Goal: Transaction & Acquisition: Book appointment/travel/reservation

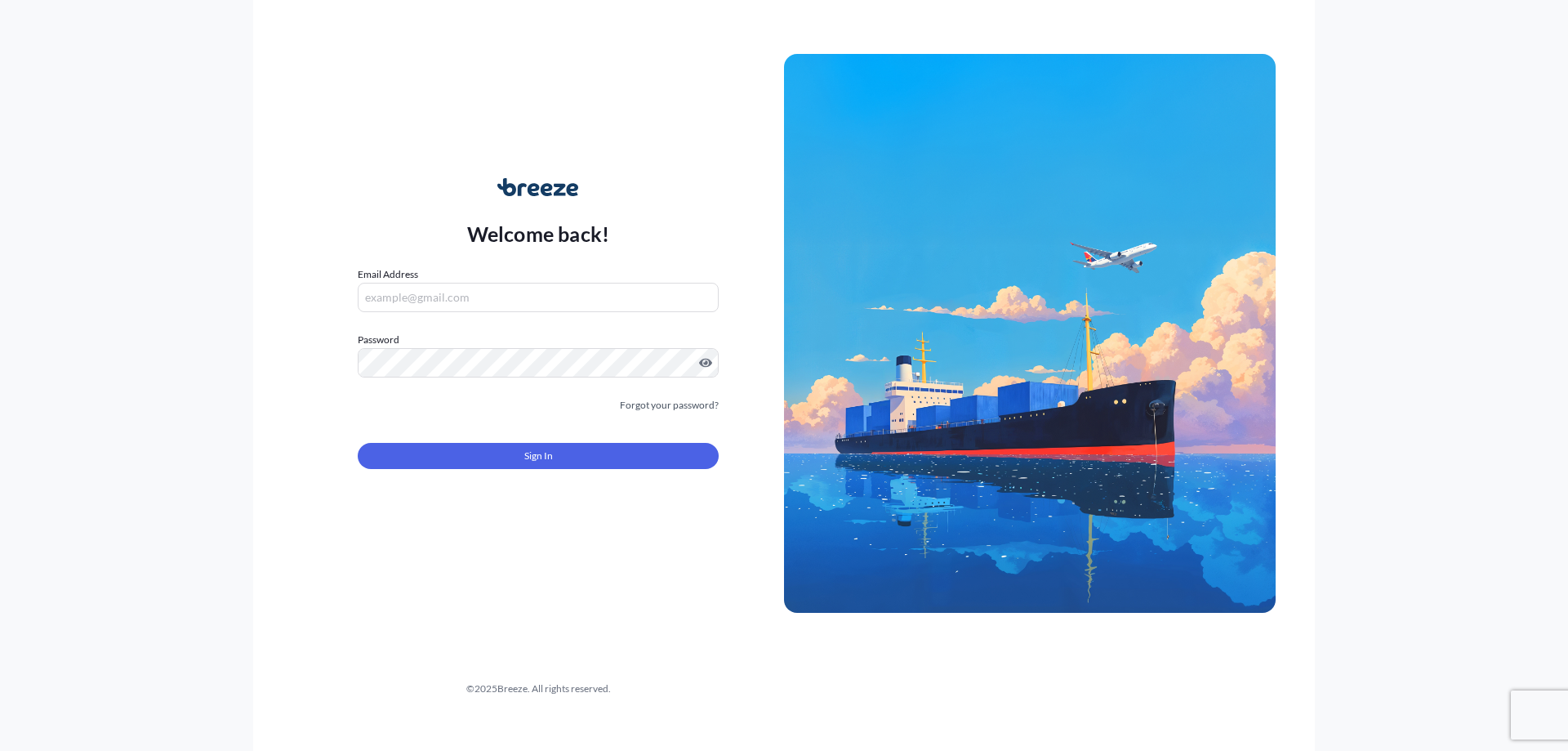
type input "[PERSON_NAME][EMAIL_ADDRESS][PERSON_NAME][DOMAIN_NAME]"
click at [502, 460] on button "Sign In" at bounding box center [538, 456] width 361 height 26
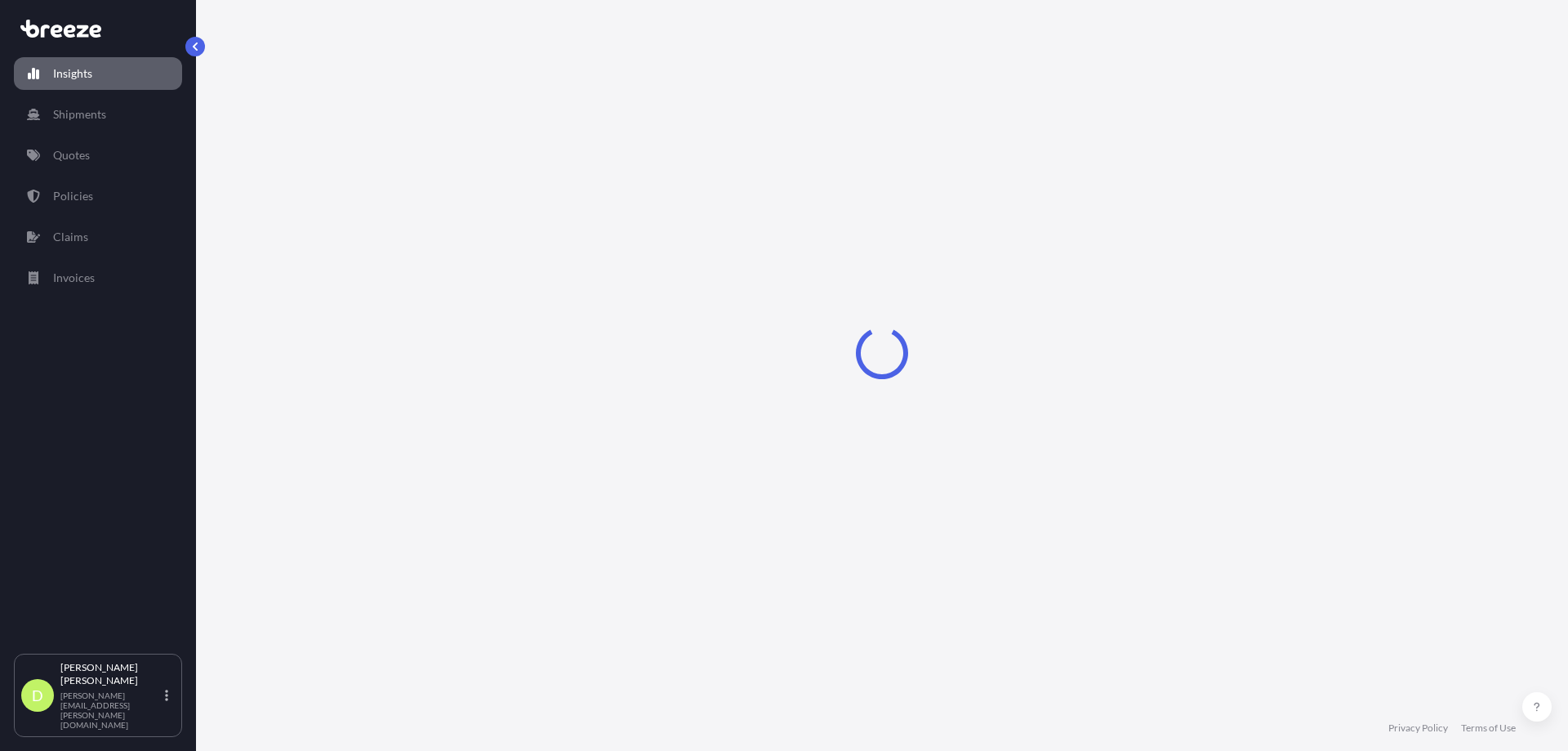
select select "2025"
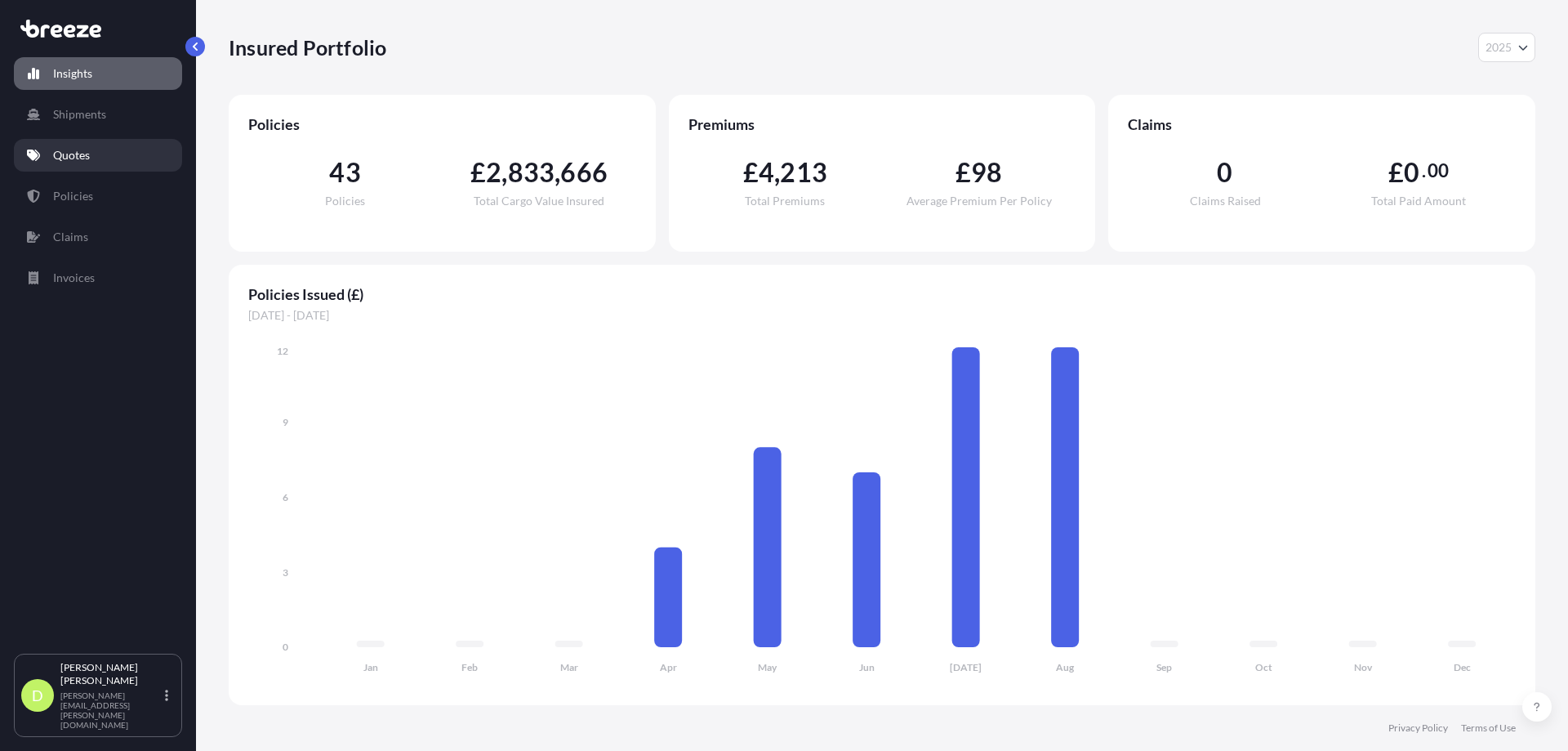
click at [74, 149] on p "Quotes" at bounding box center [72, 155] width 37 height 16
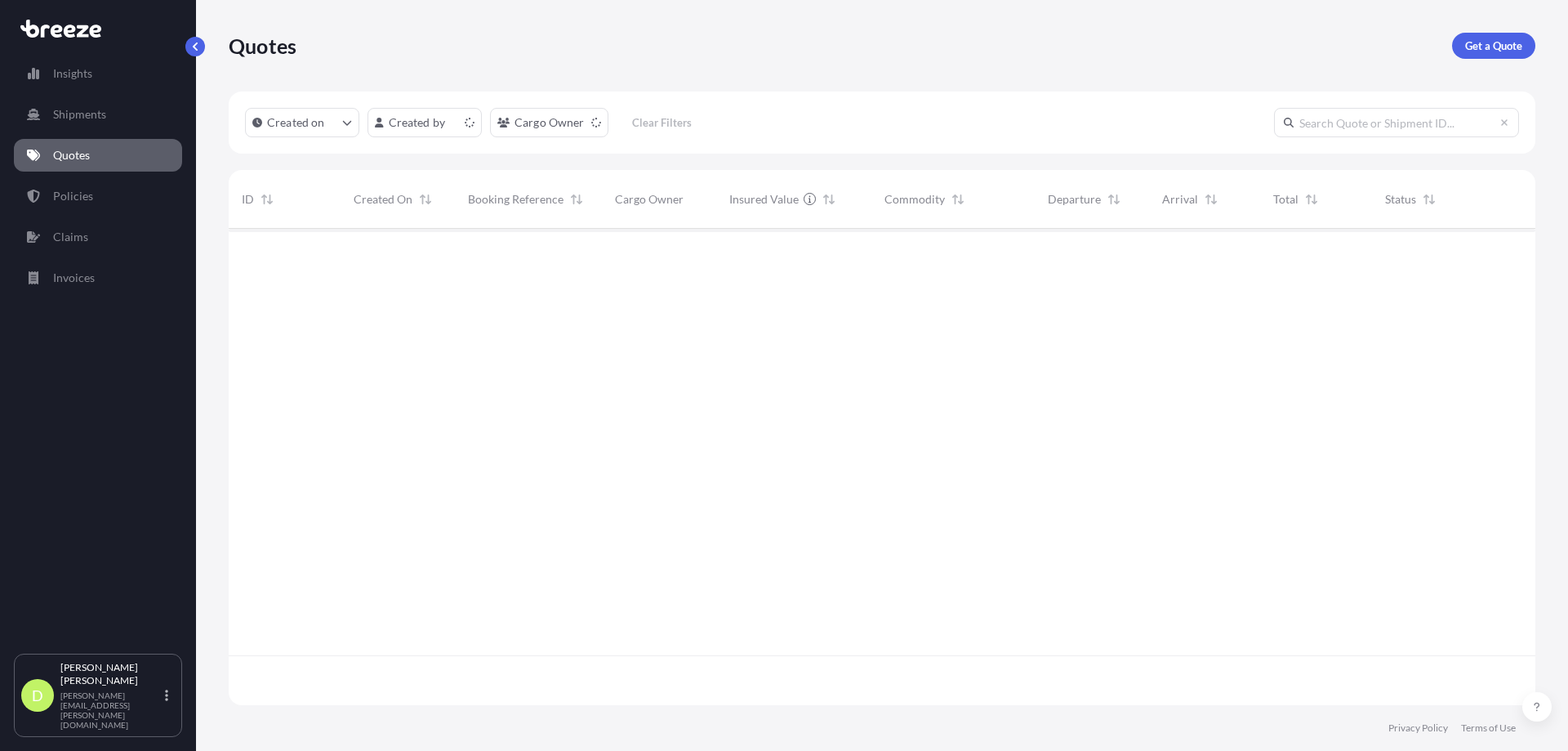
scroll to position [473, 1294]
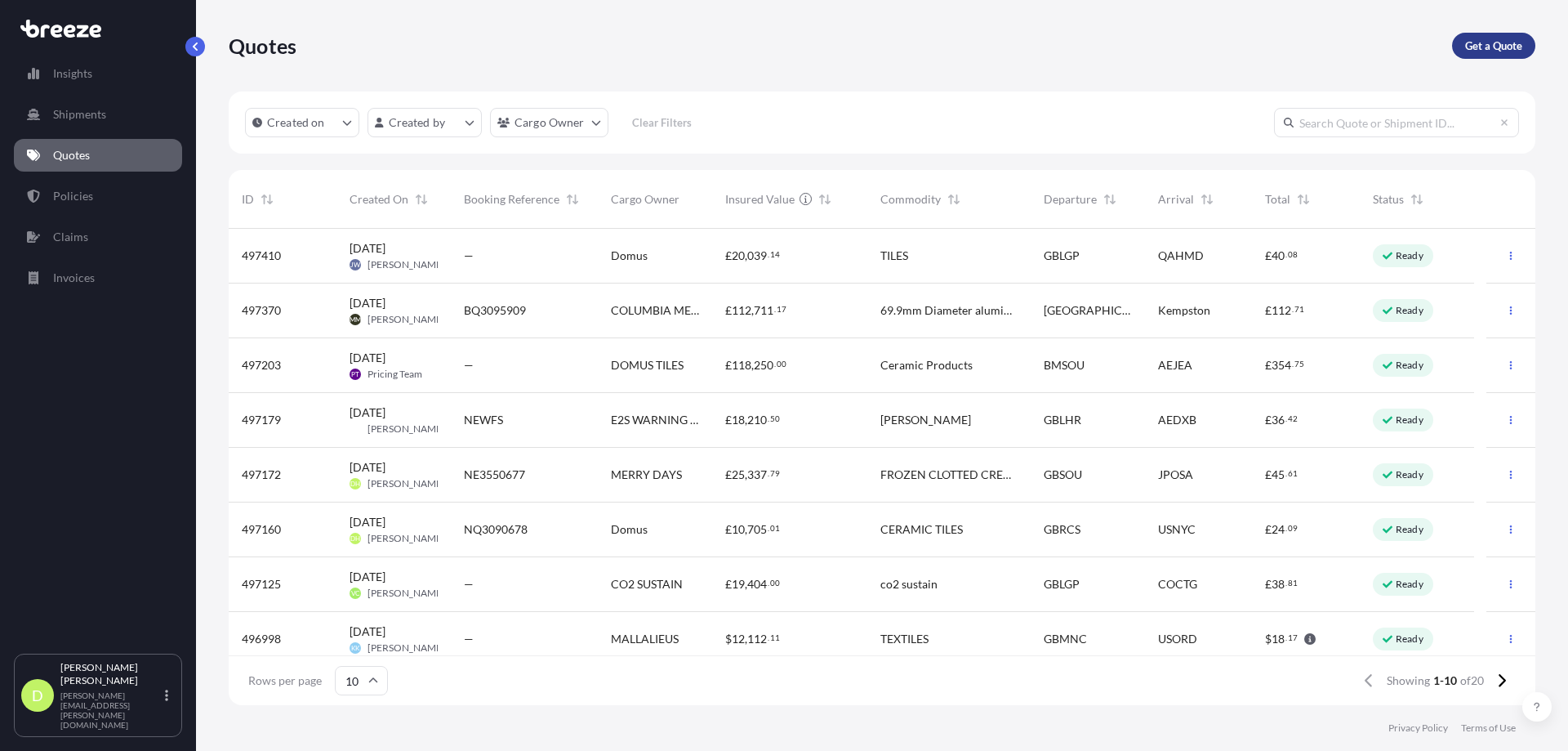
click at [1486, 43] on p "Get a Quote" at bounding box center [1494, 46] width 58 height 16
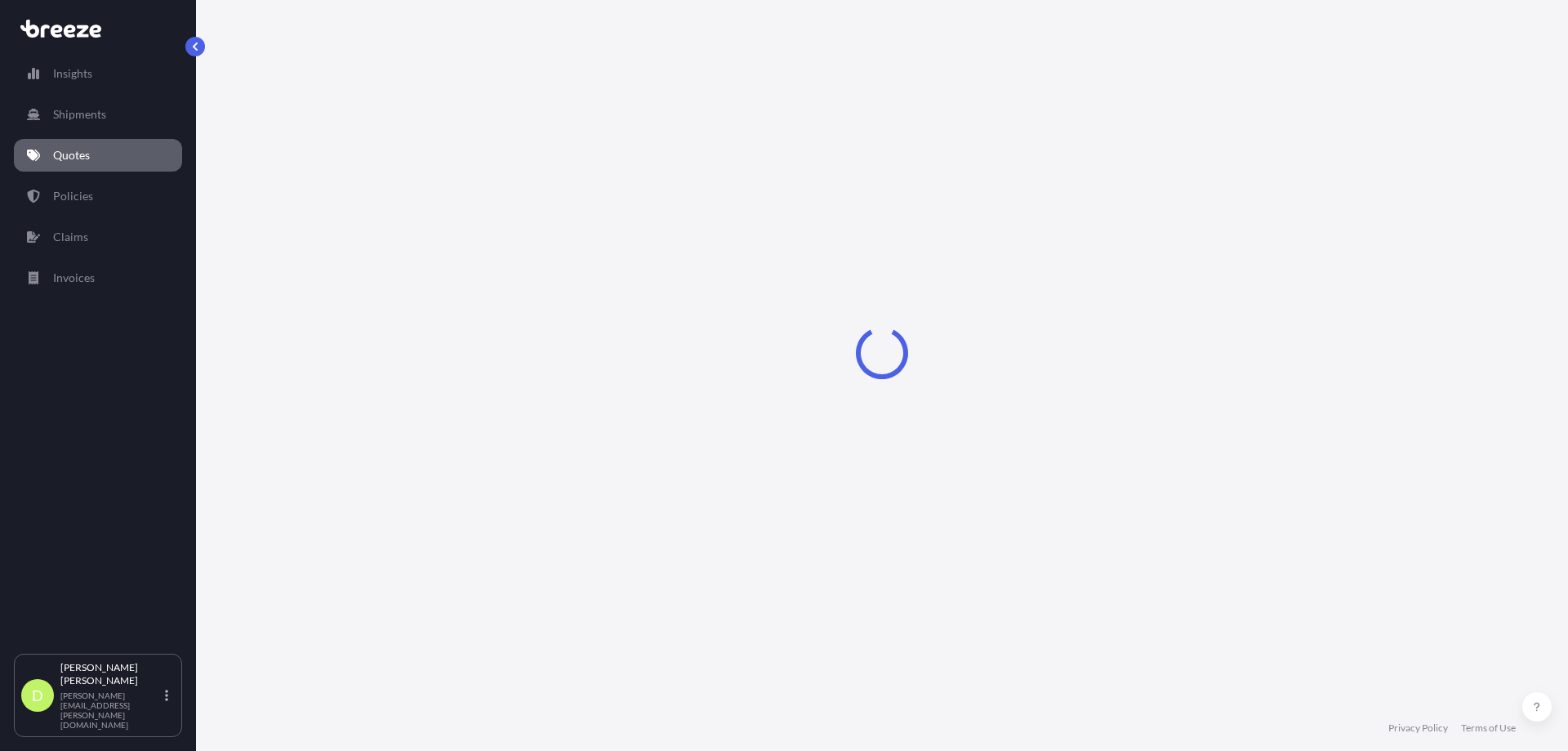
select select "Sea"
select select "1"
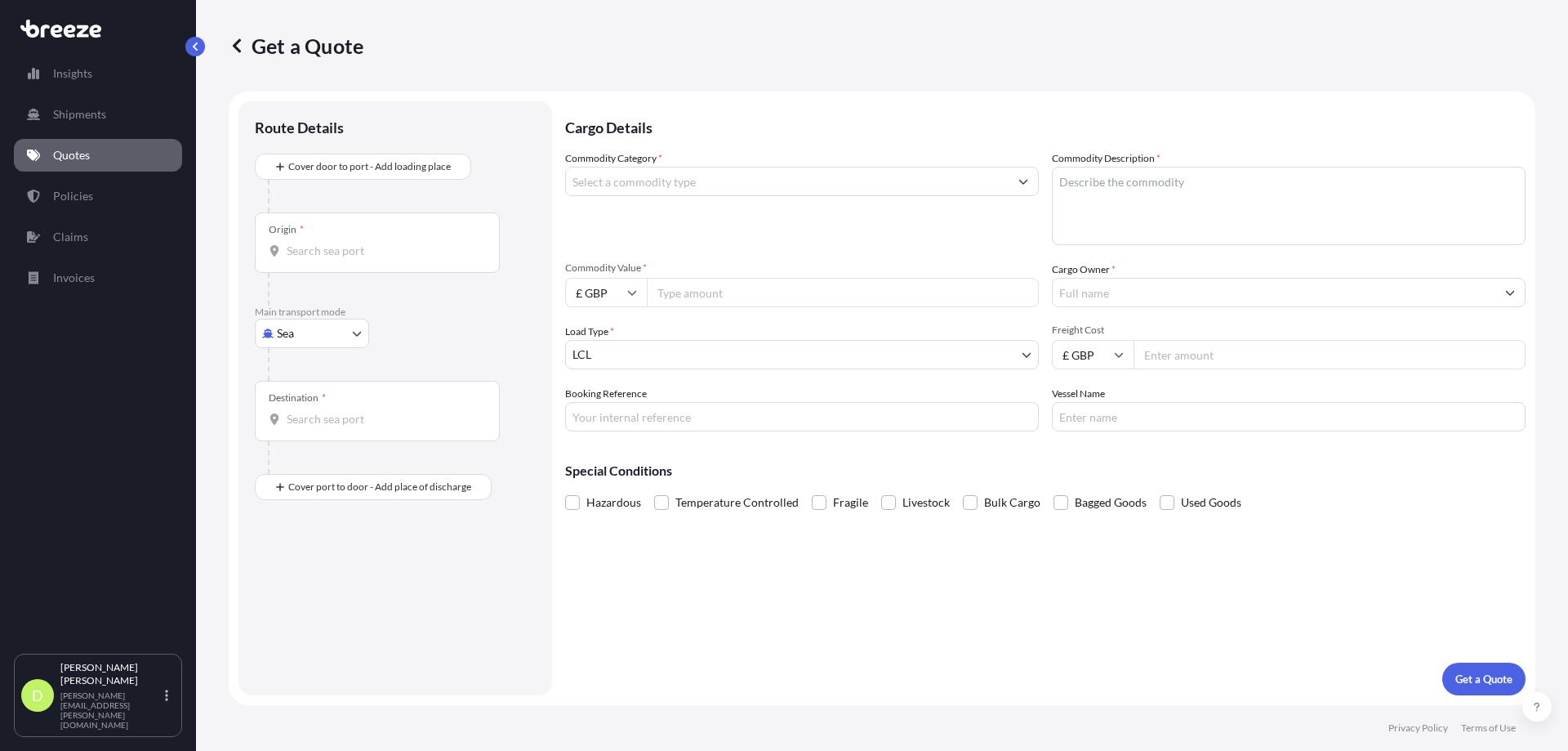
click at [684, 183] on input "Commodity Category *" at bounding box center [787, 182] width 442 height 30
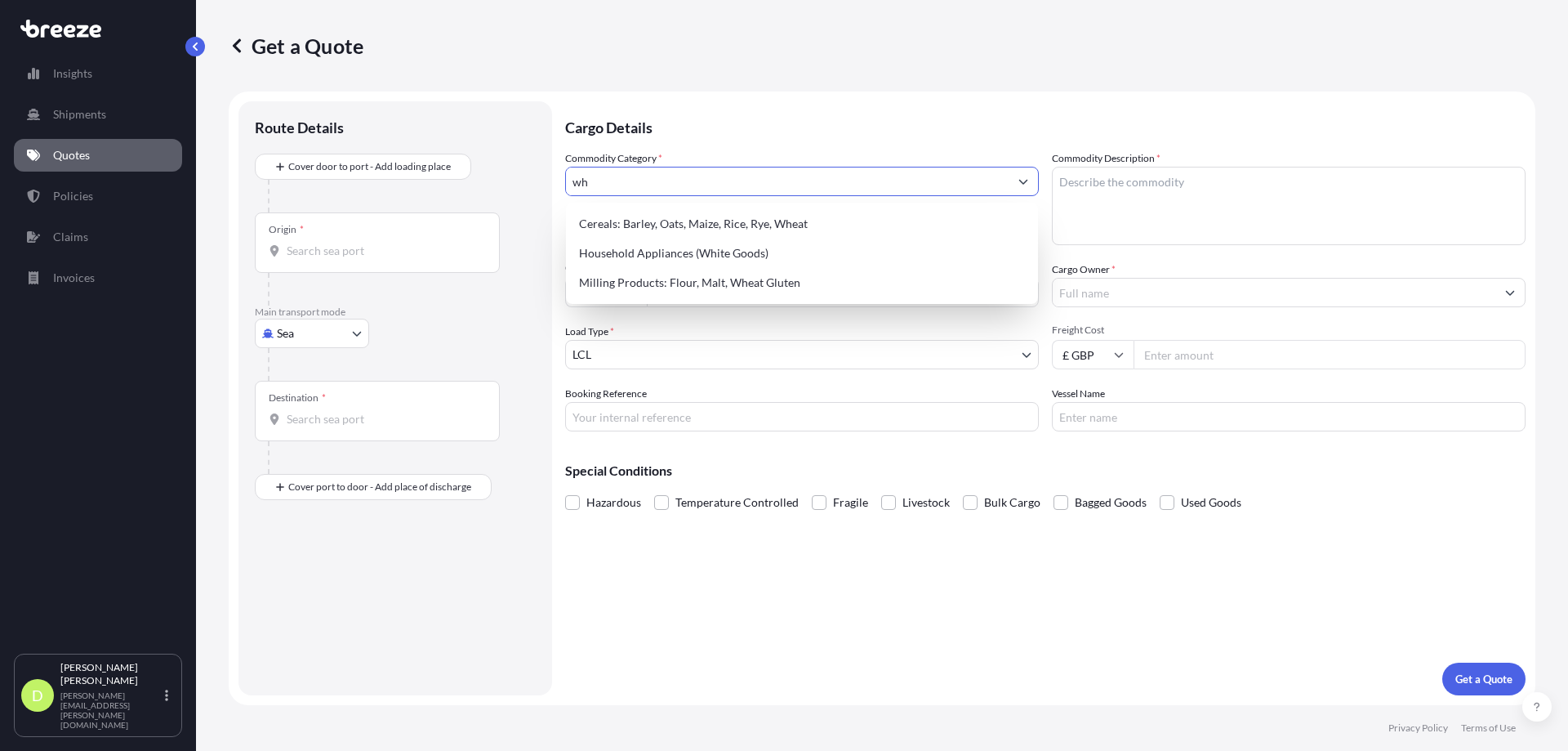
type input "w"
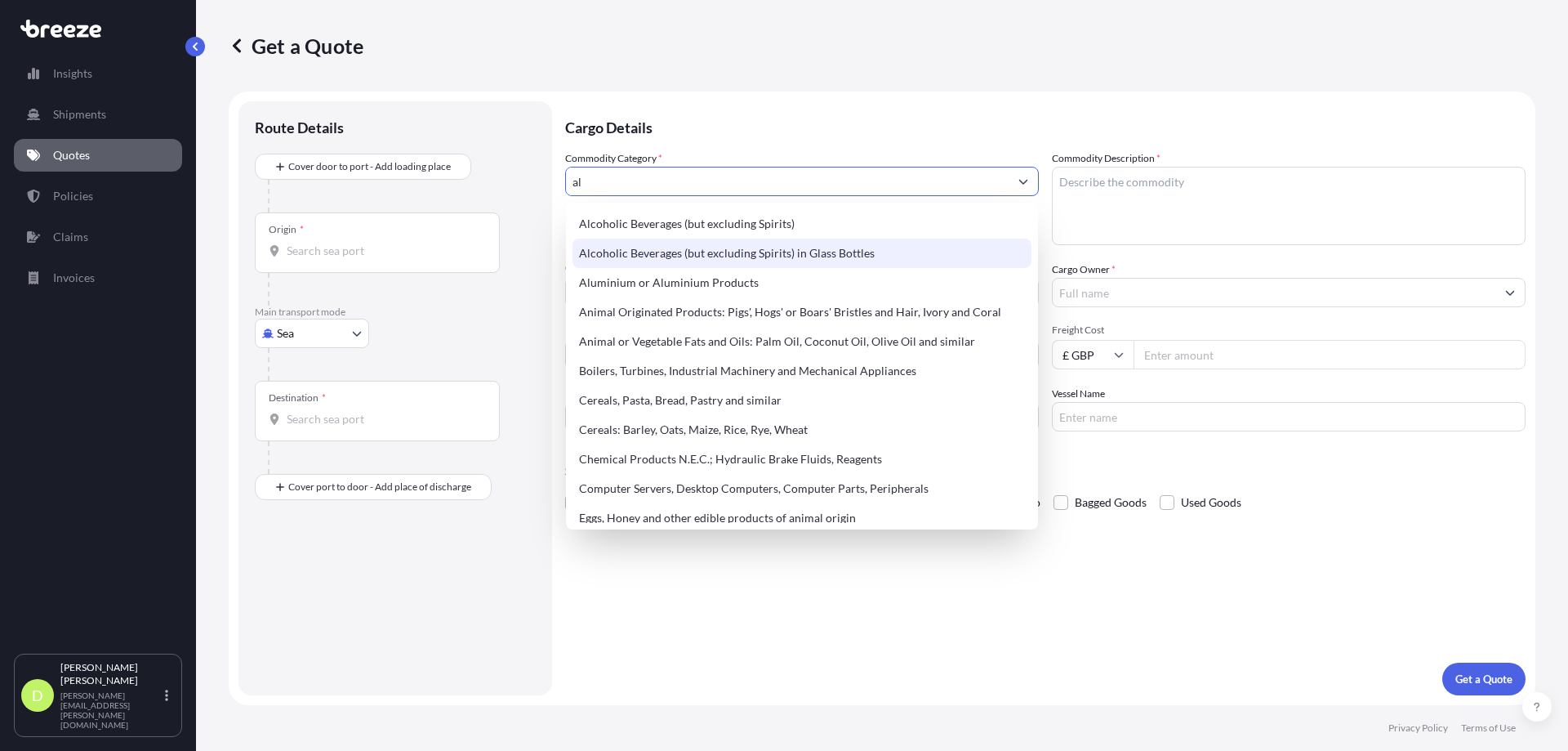
type input "a"
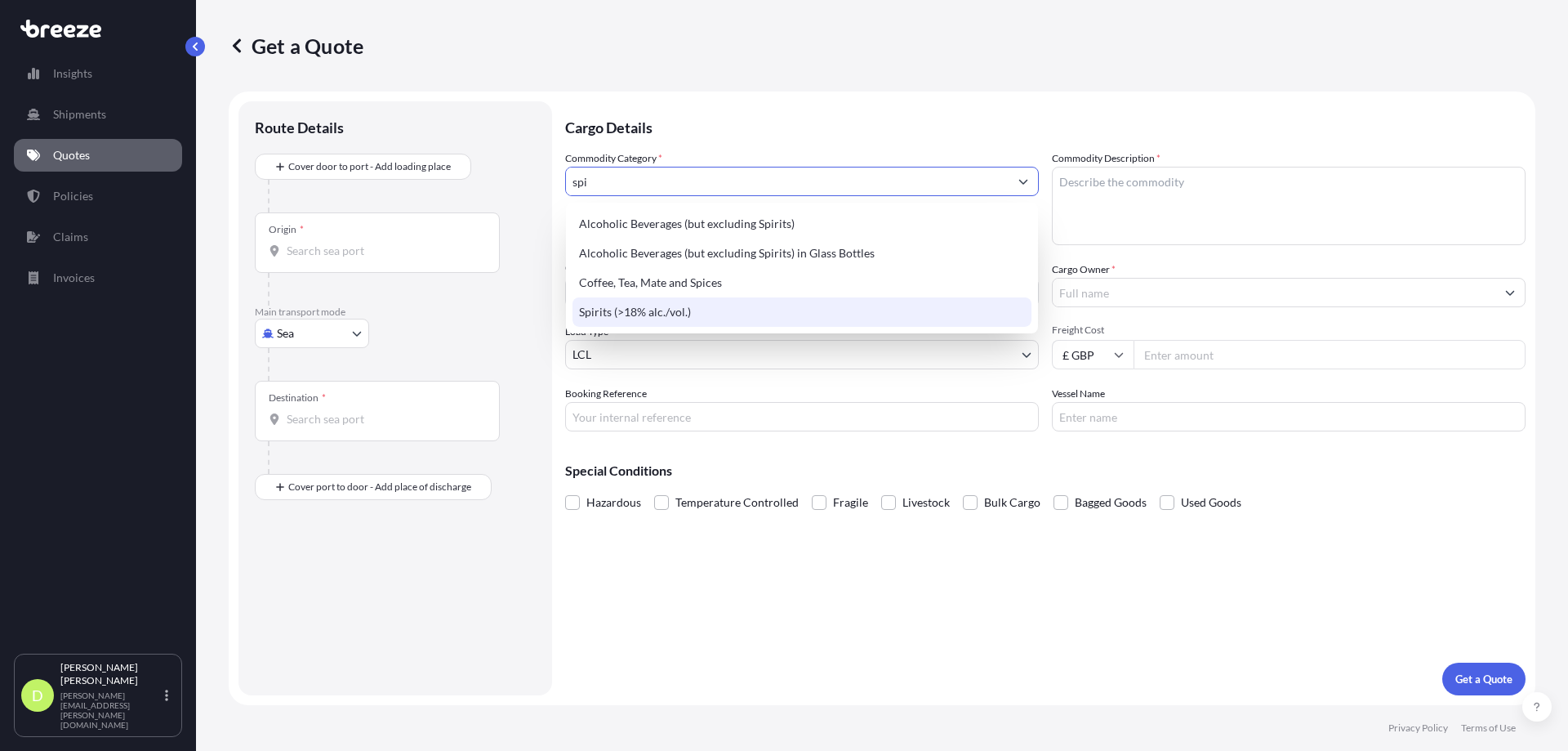
click at [687, 307] on div "Spirits (>18% alc./vol.)" at bounding box center [802, 313] width 459 height 30
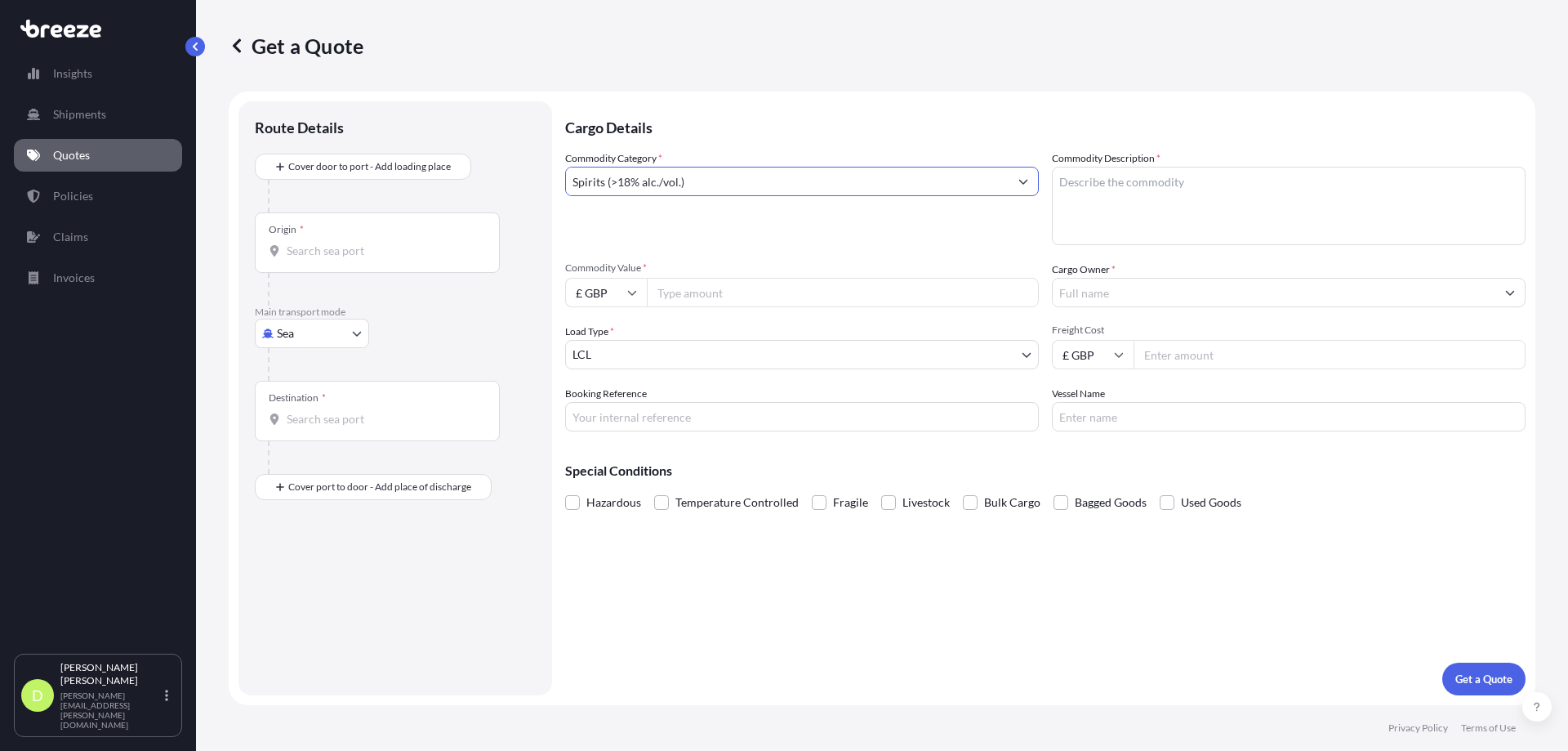
type input "Spirits (>18% alc./vol.)"
click at [686, 294] on input "Commodity Value *" at bounding box center [843, 293] width 392 height 30
type input "130800.00"
type input "map"
click at [1124, 184] on textarea "Commodity Description *" at bounding box center [1288, 206] width 474 height 78
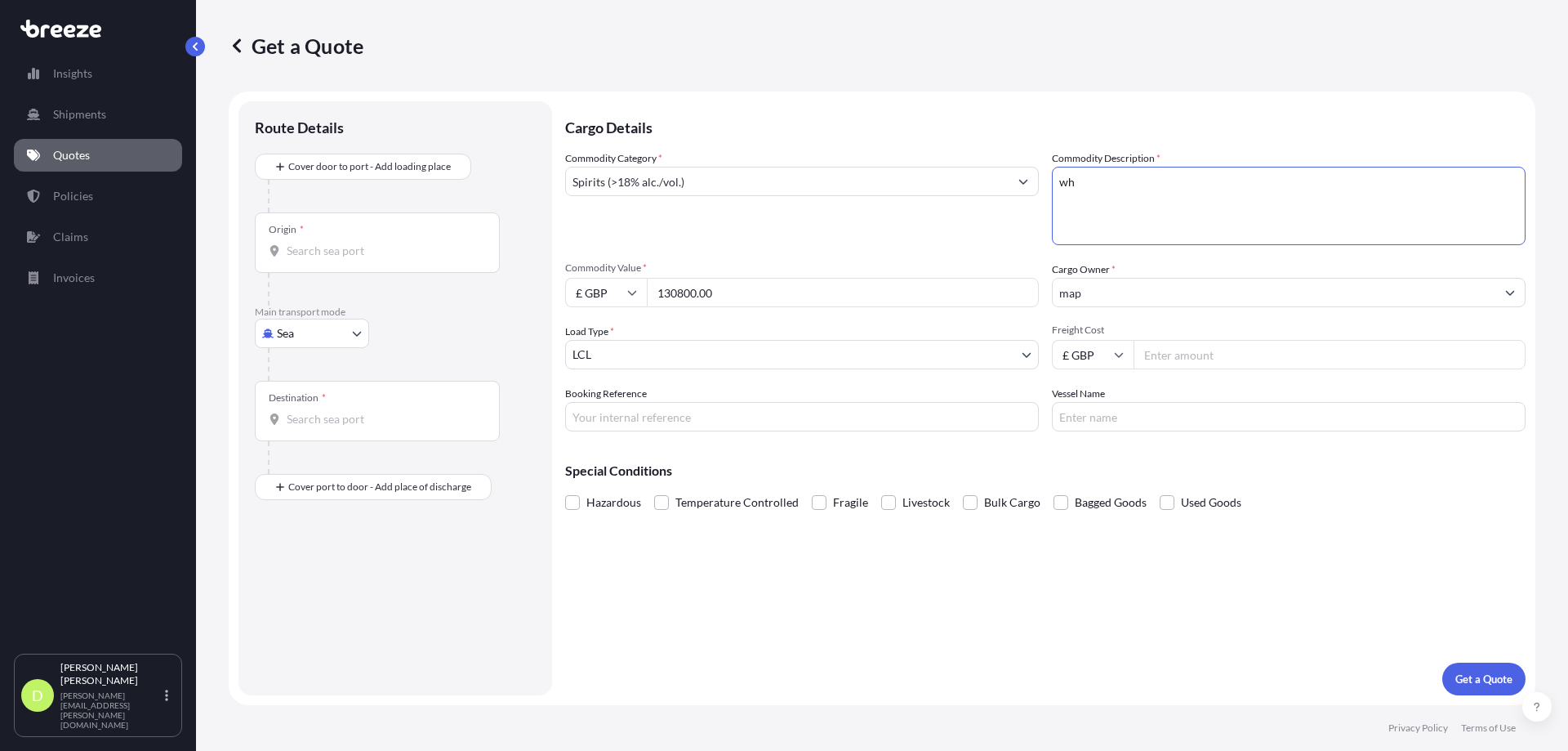
type textarea "w"
type textarea "Whisky"
click at [1135, 287] on input "map" at bounding box center [1274, 293] width 442 height 30
type input "m"
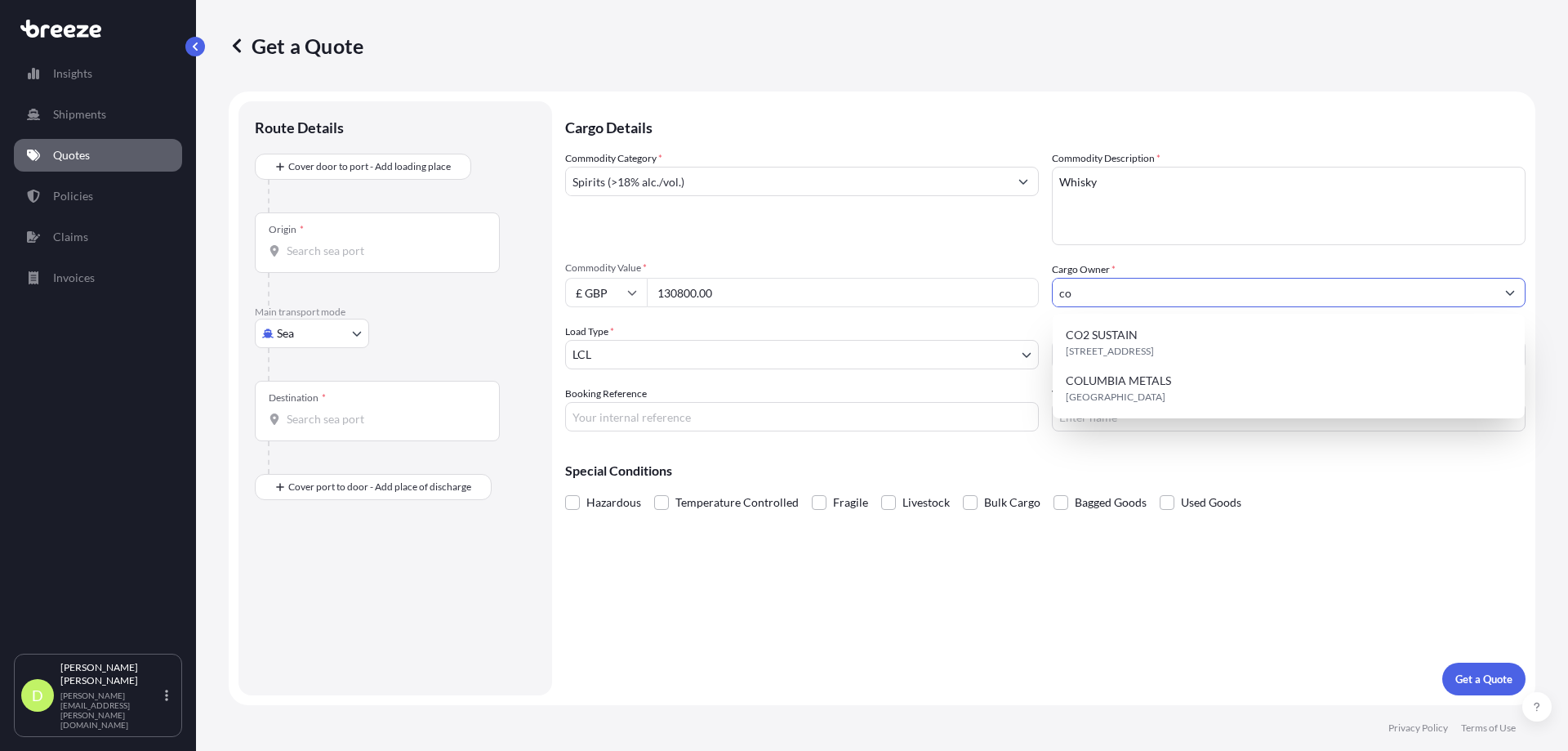
type input "c"
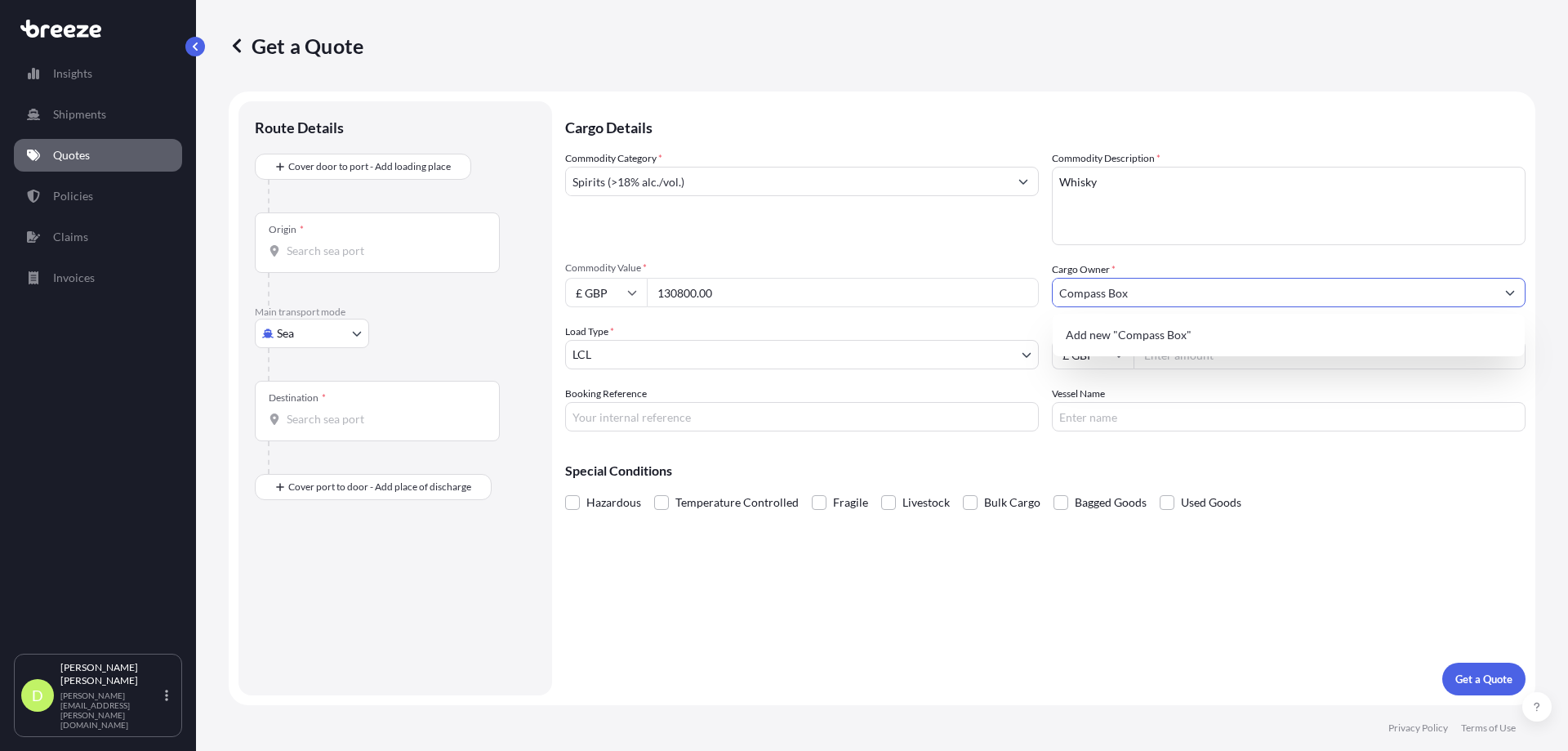
type input "Compass Box"
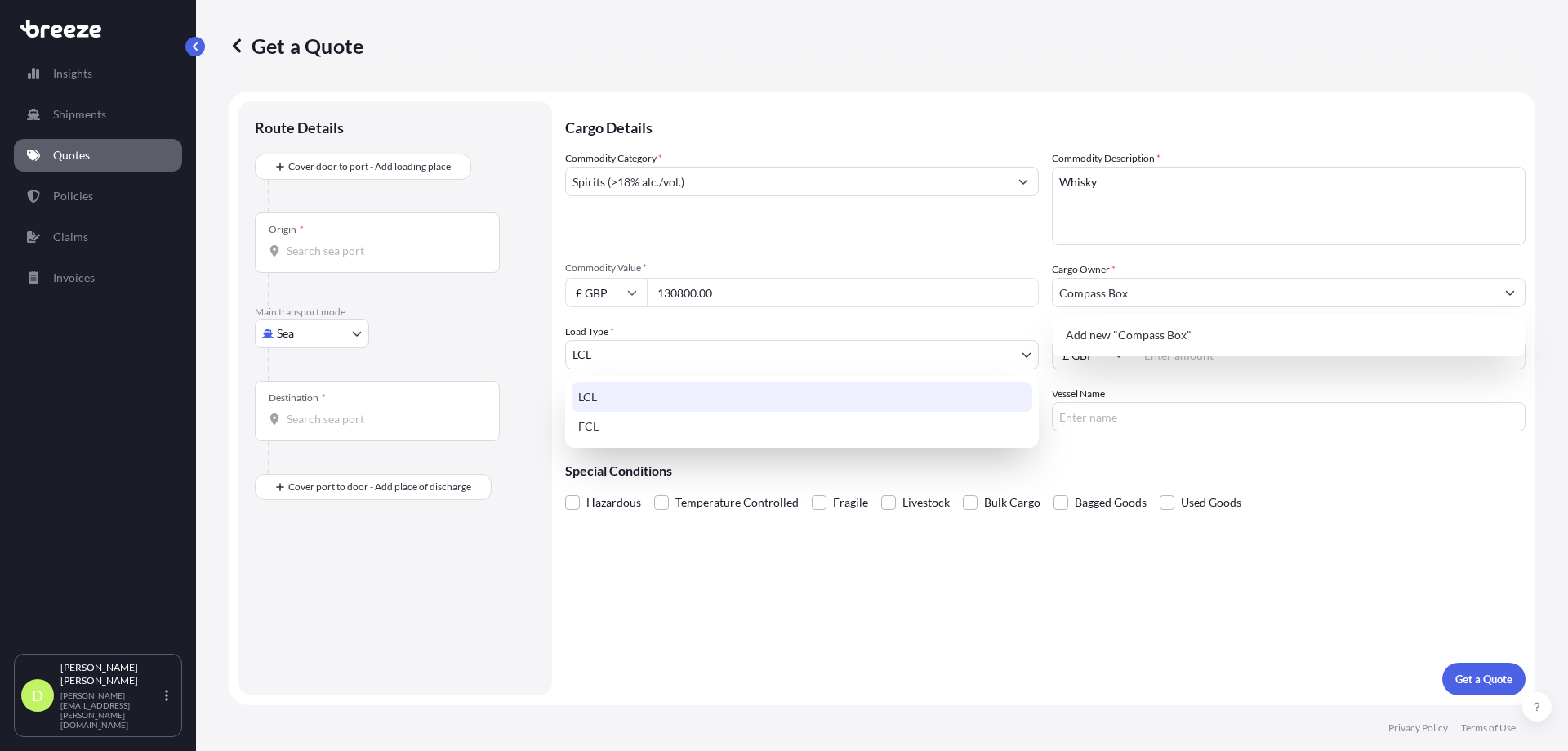
click at [1024, 351] on body "6 options available. 0 options available. 6 options available. 2 options availa…" at bounding box center [784, 375] width 1568 height 751
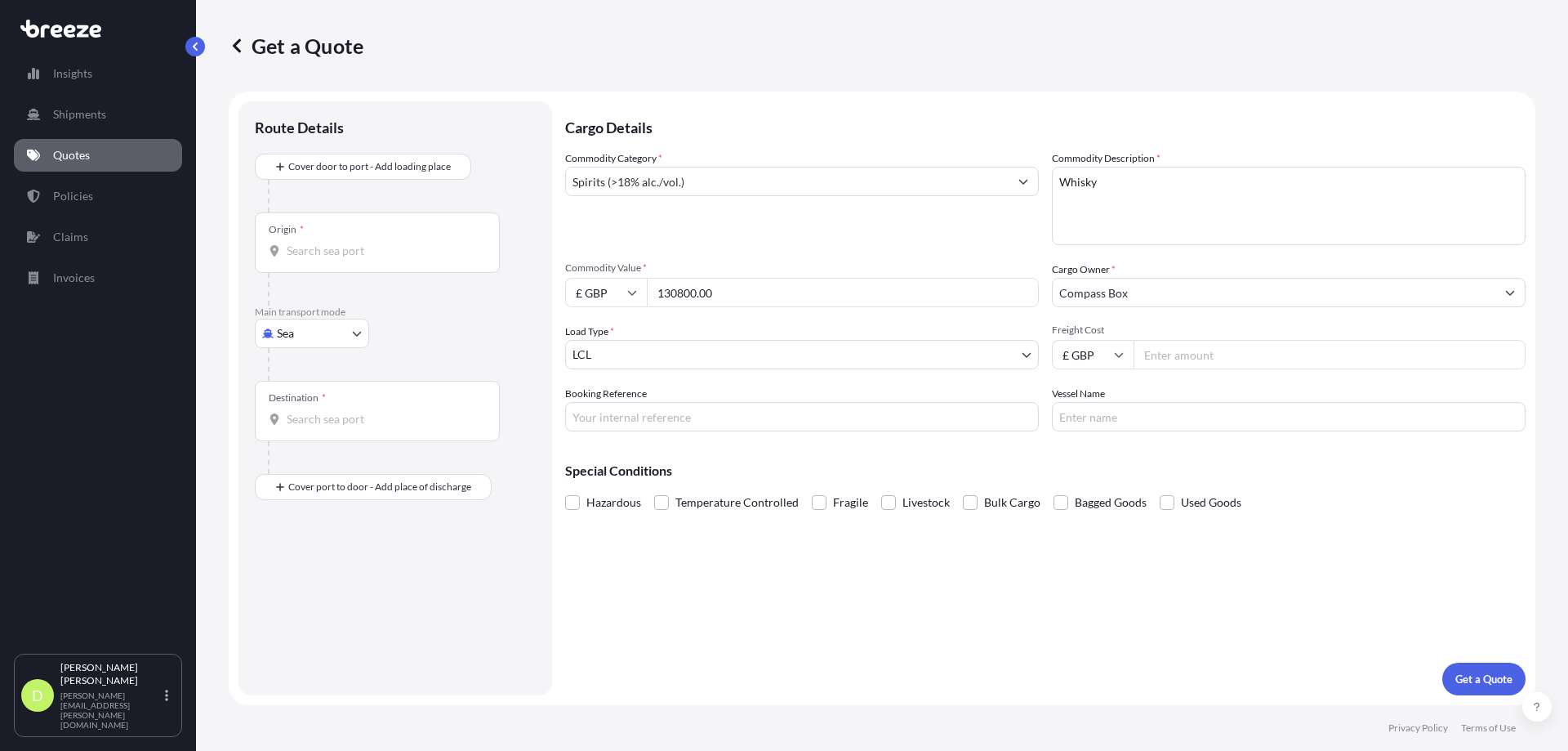
click at [1174, 353] on input "Freight Cost" at bounding box center [1329, 355] width 392 height 30
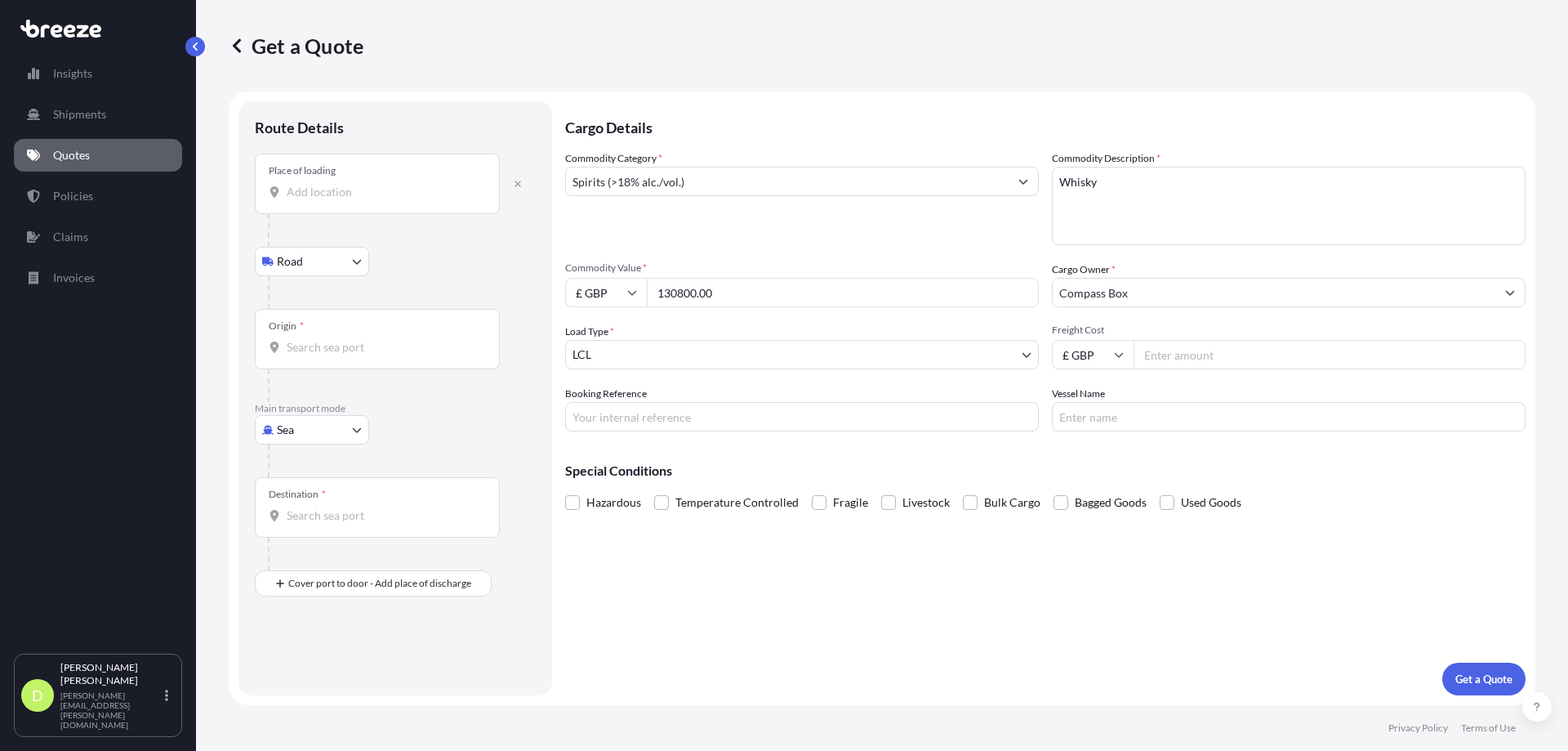
click at [341, 192] on input "Place of loading" at bounding box center [383, 192] width 192 height 16
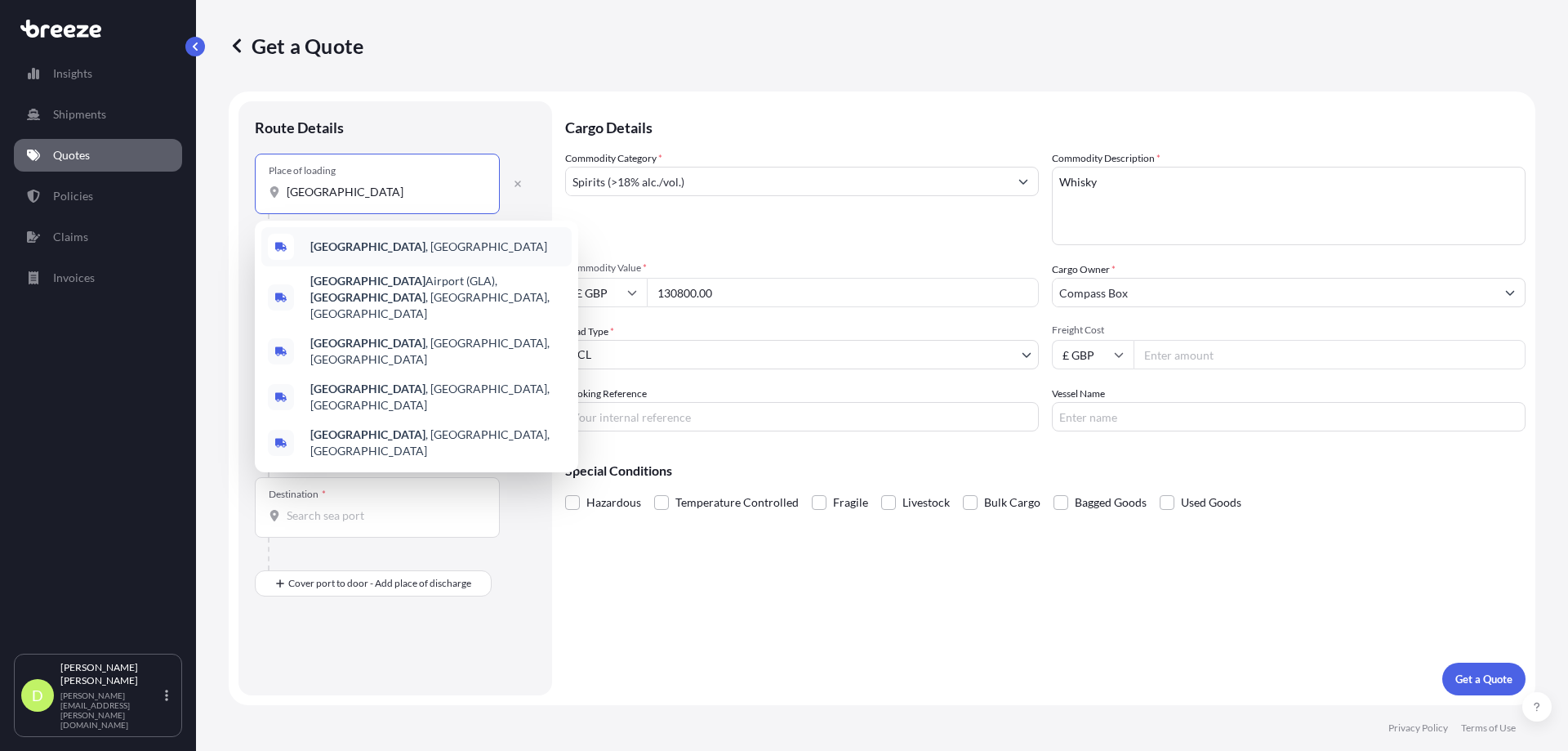
click at [309, 241] on div "[GEOGRAPHIC_DATA] , [GEOGRAPHIC_DATA]" at bounding box center [416, 247] width 310 height 39
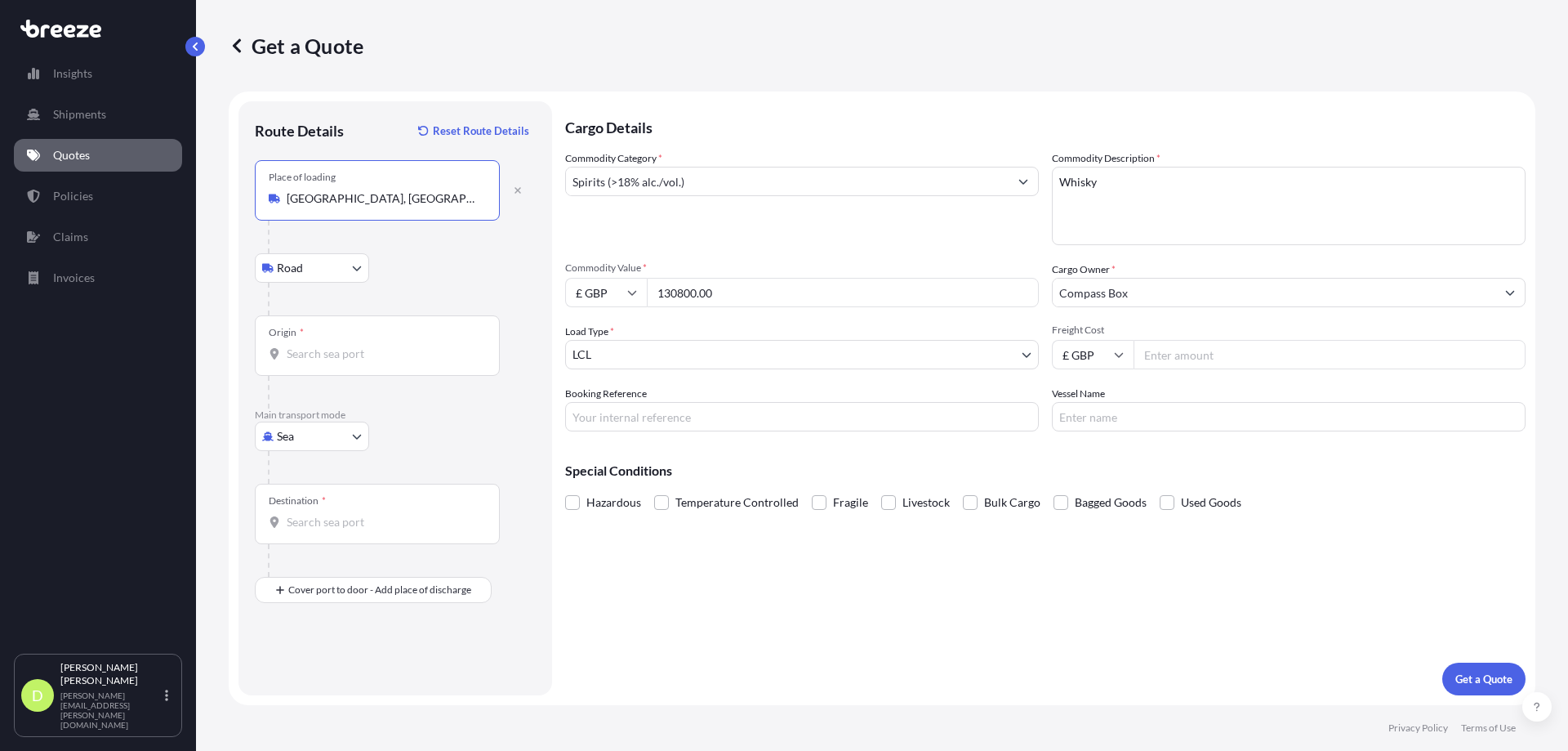
type input "[GEOGRAPHIC_DATA], [GEOGRAPHIC_DATA]"
click at [330, 329] on div "Origin *" at bounding box center [377, 345] width 245 height 60
click at [330, 345] on input "Origin *" at bounding box center [383, 354] width 192 height 16
type input "s"
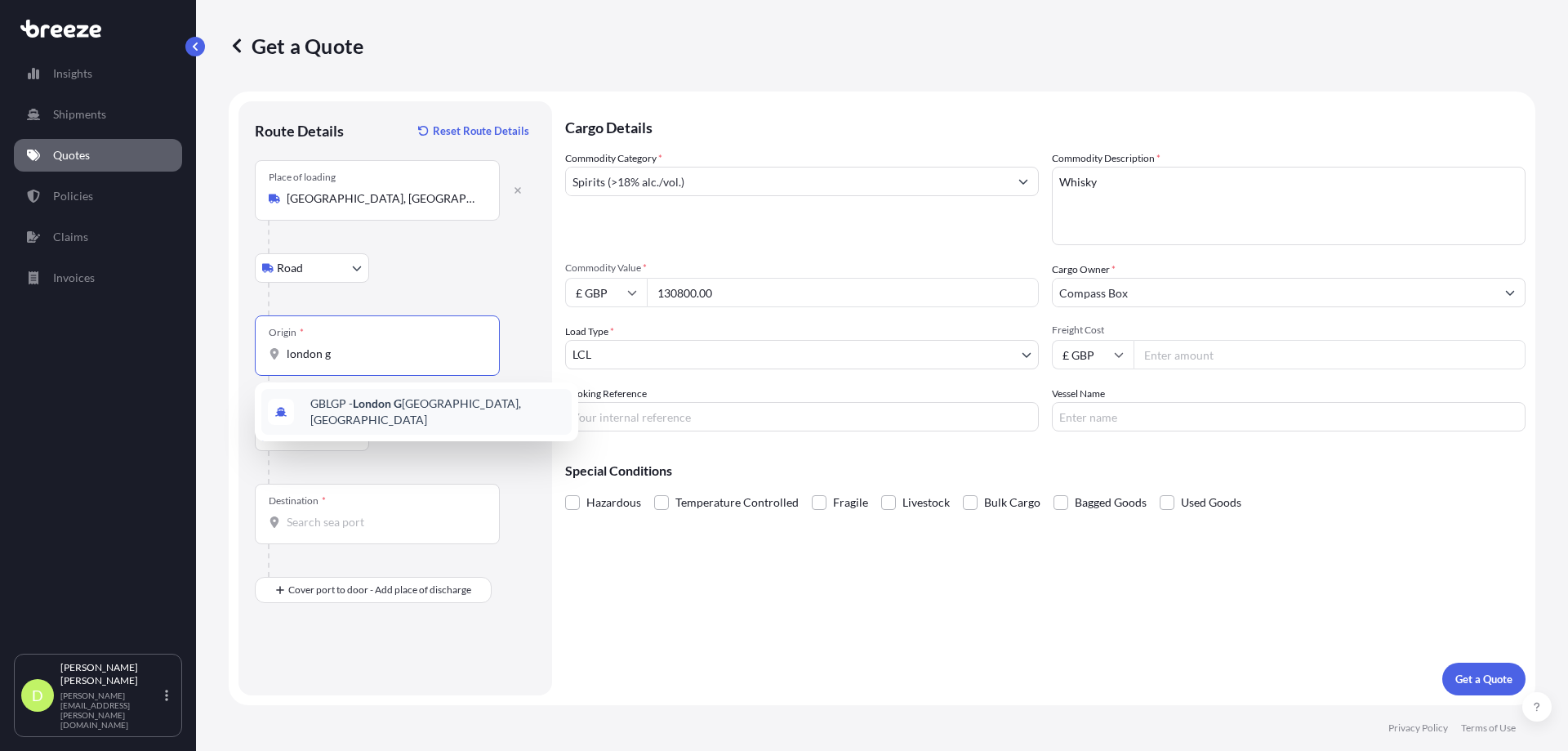
click at [336, 414] on span "GBLGP - [GEOGRAPHIC_DATA], [GEOGRAPHIC_DATA]" at bounding box center [437, 412] width 255 height 33
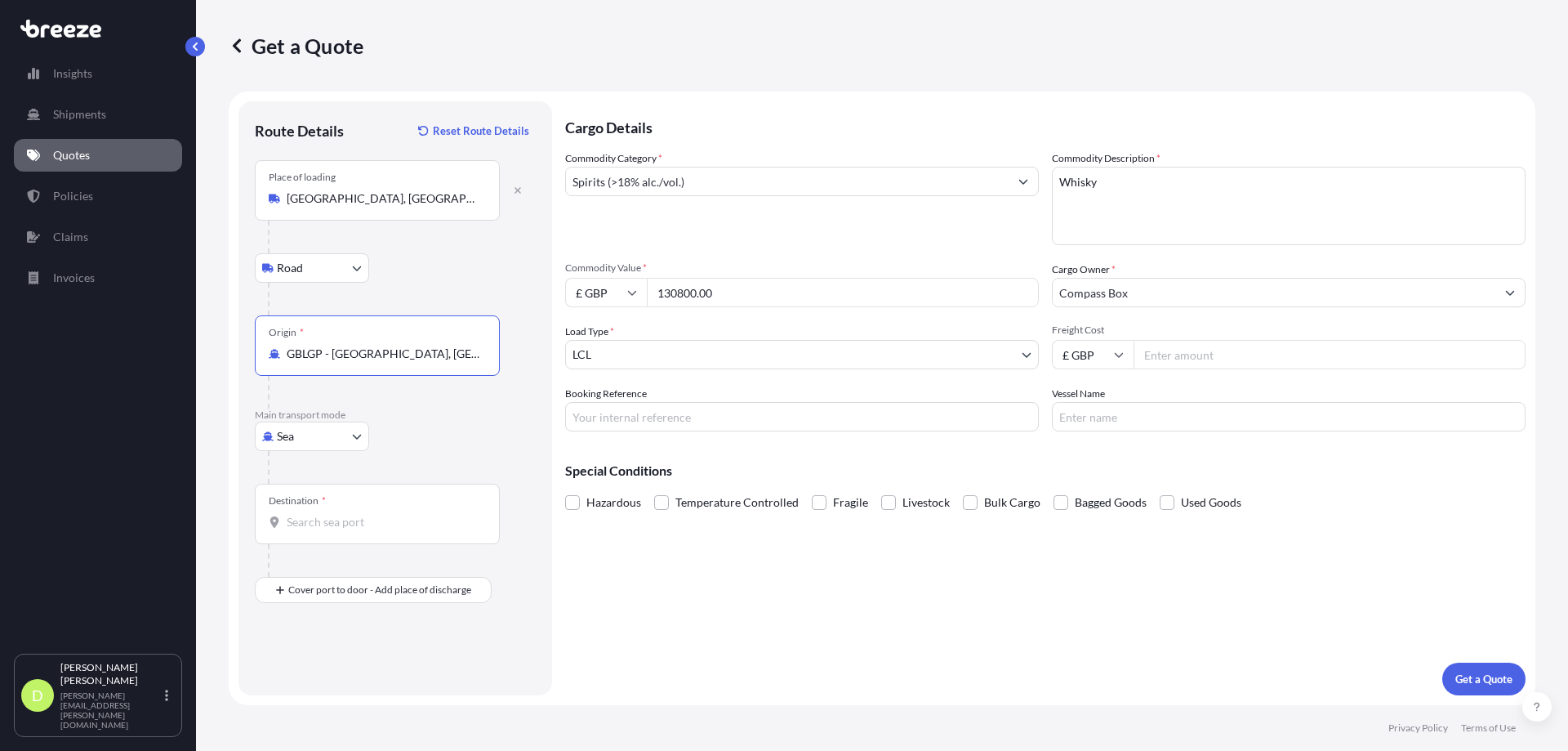
type input "GBLGP - [GEOGRAPHIC_DATA], [GEOGRAPHIC_DATA]"
click at [320, 503] on div "Destination *" at bounding box center [298, 501] width 58 height 13
click at [320, 514] on input "Destination *" at bounding box center [383, 522] width 192 height 16
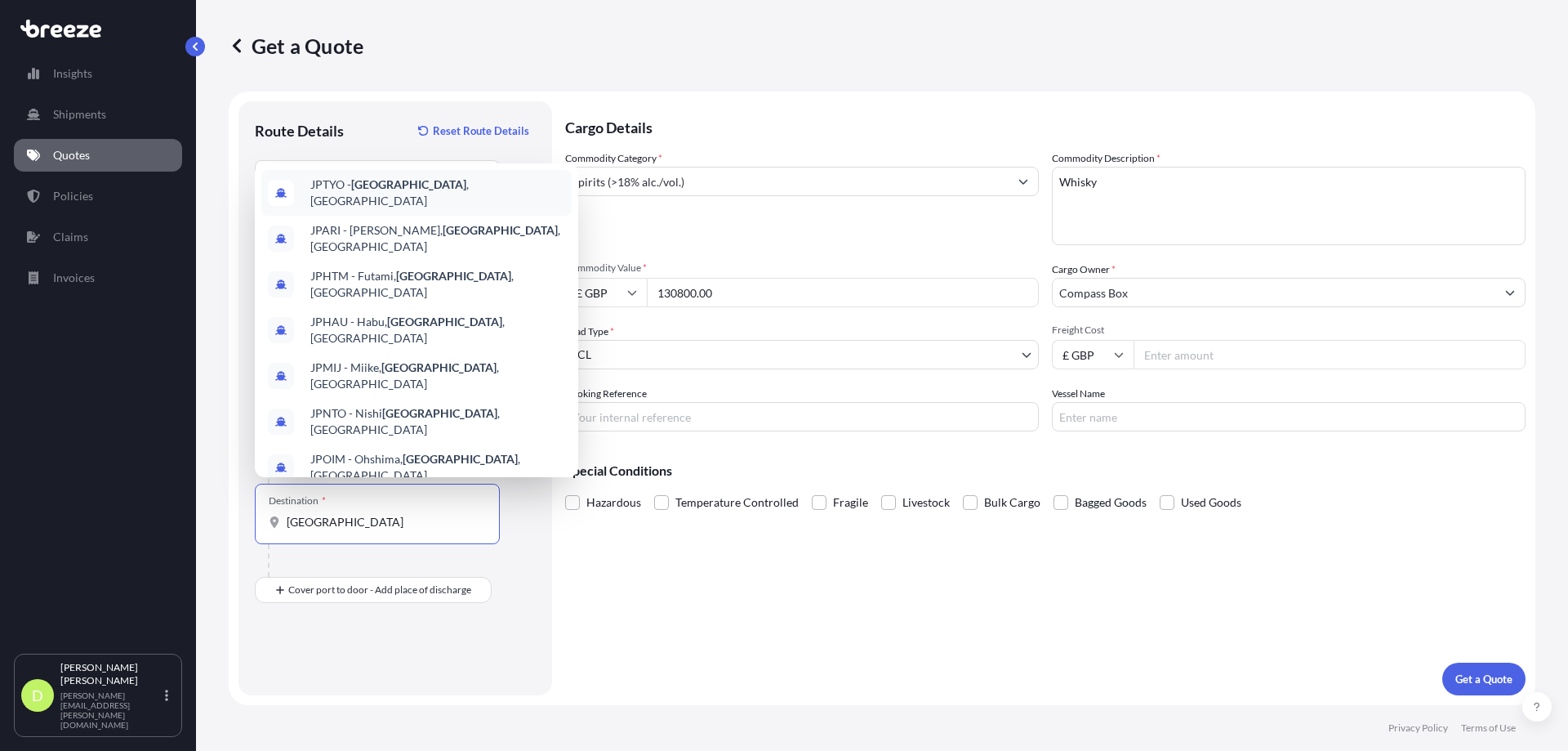
click at [352, 187] on span "JPTYO - [GEOGRAPHIC_DATA] , [GEOGRAPHIC_DATA]" at bounding box center [437, 193] width 255 height 33
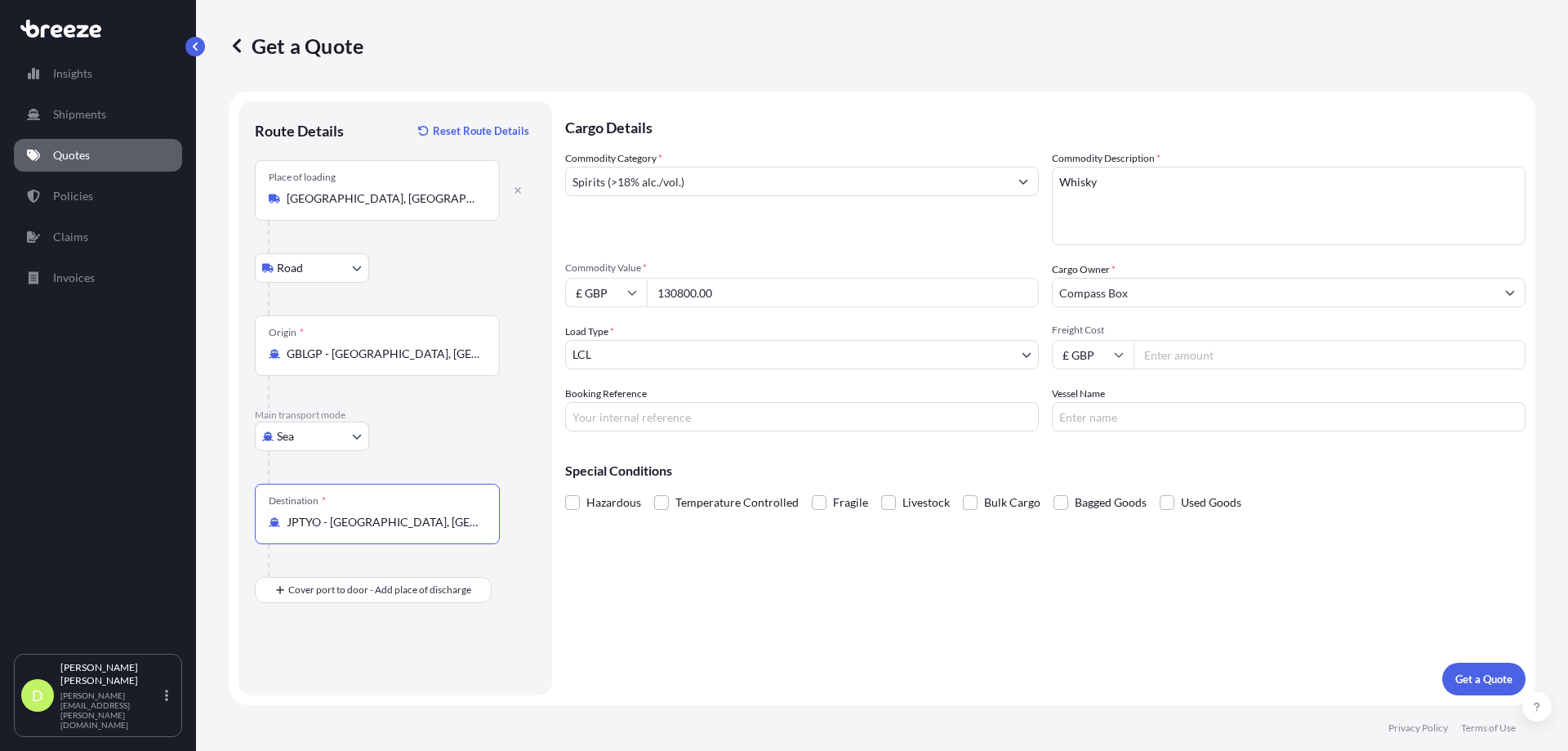
type input "JPTYO - [GEOGRAPHIC_DATA], [GEOGRAPHIC_DATA]"
click at [1487, 679] on p "Get a Quote" at bounding box center [1484, 679] width 58 height 16
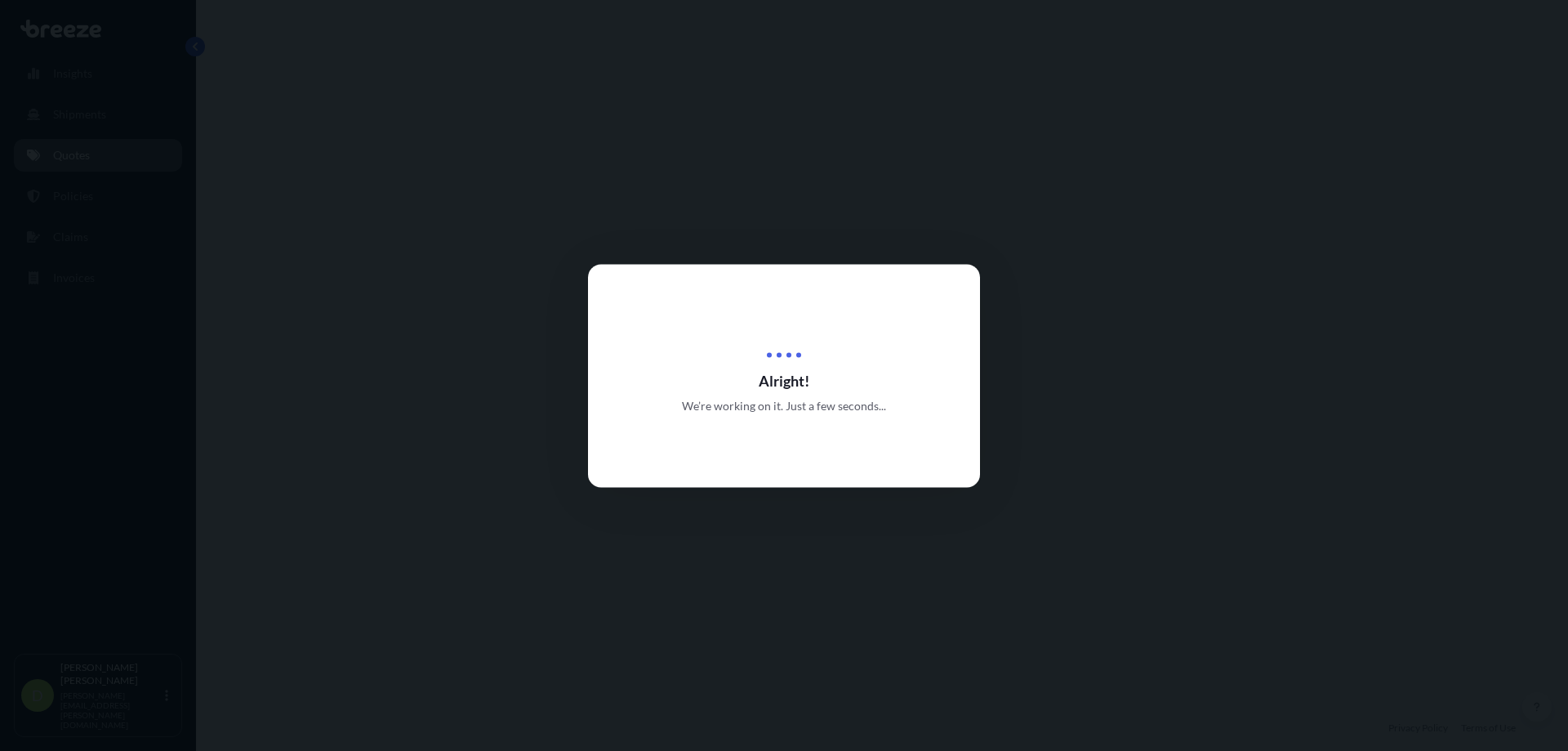
select select "Road"
select select "Sea"
select select "1"
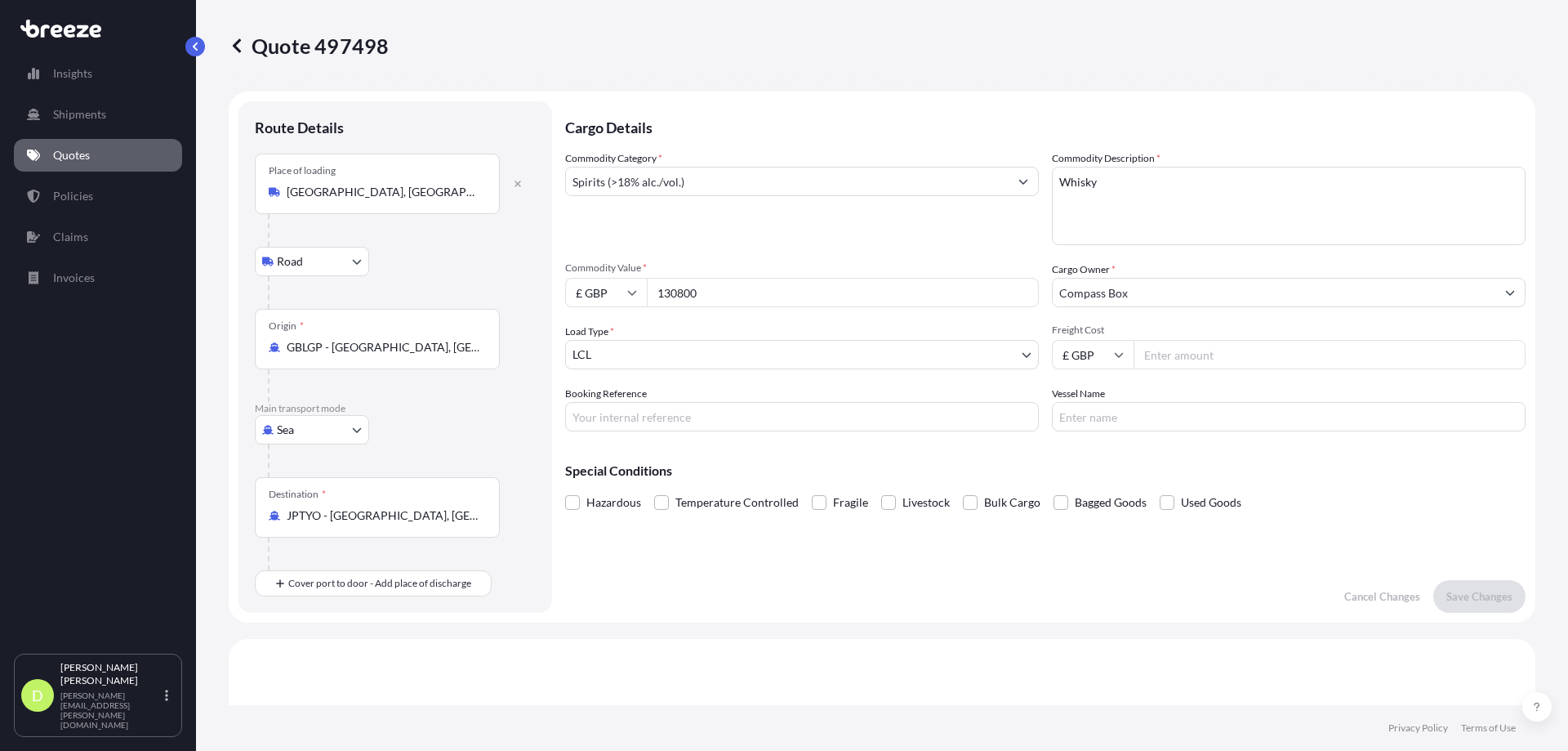
scroll to position [557, 0]
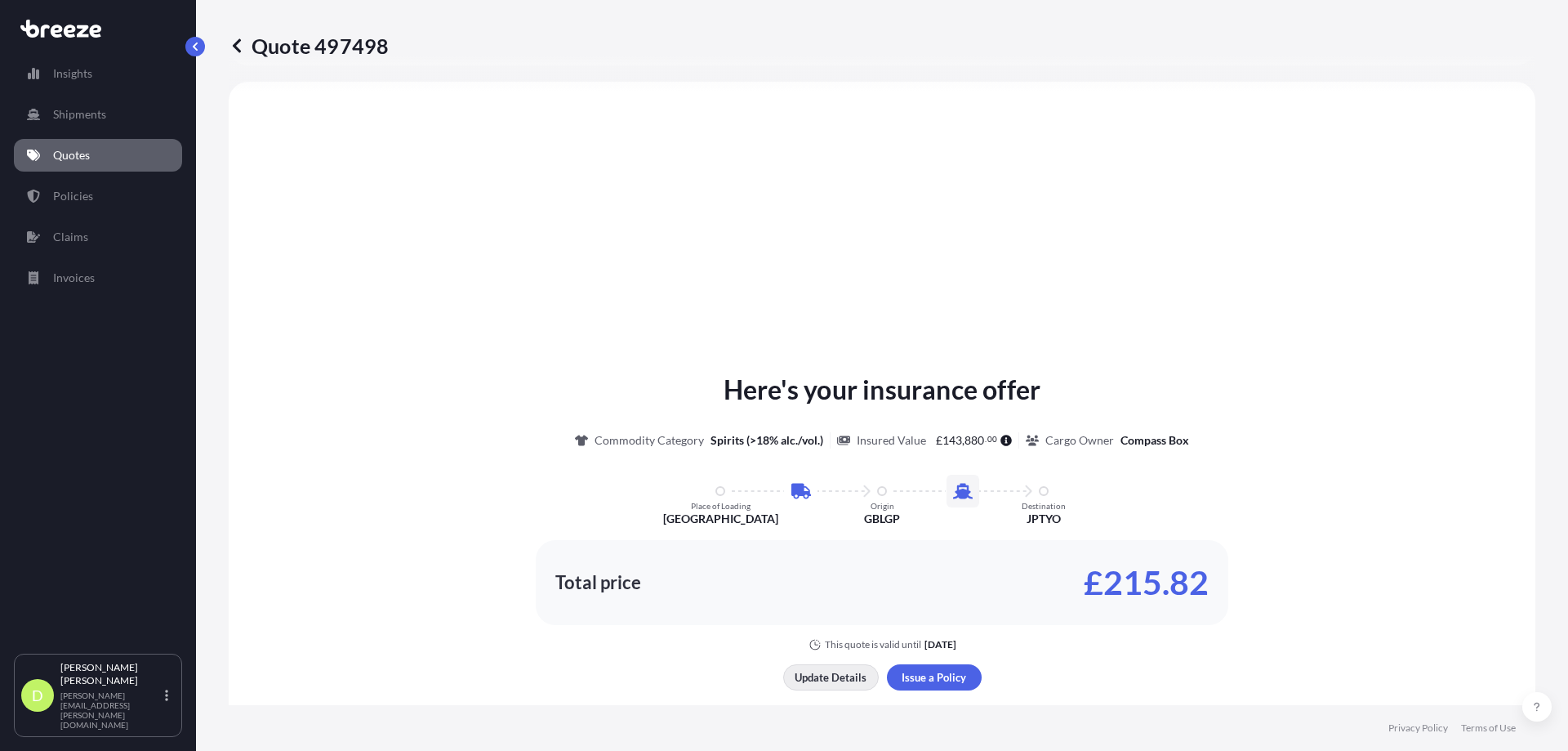
click at [830, 681] on p "Update Details" at bounding box center [830, 677] width 72 height 16
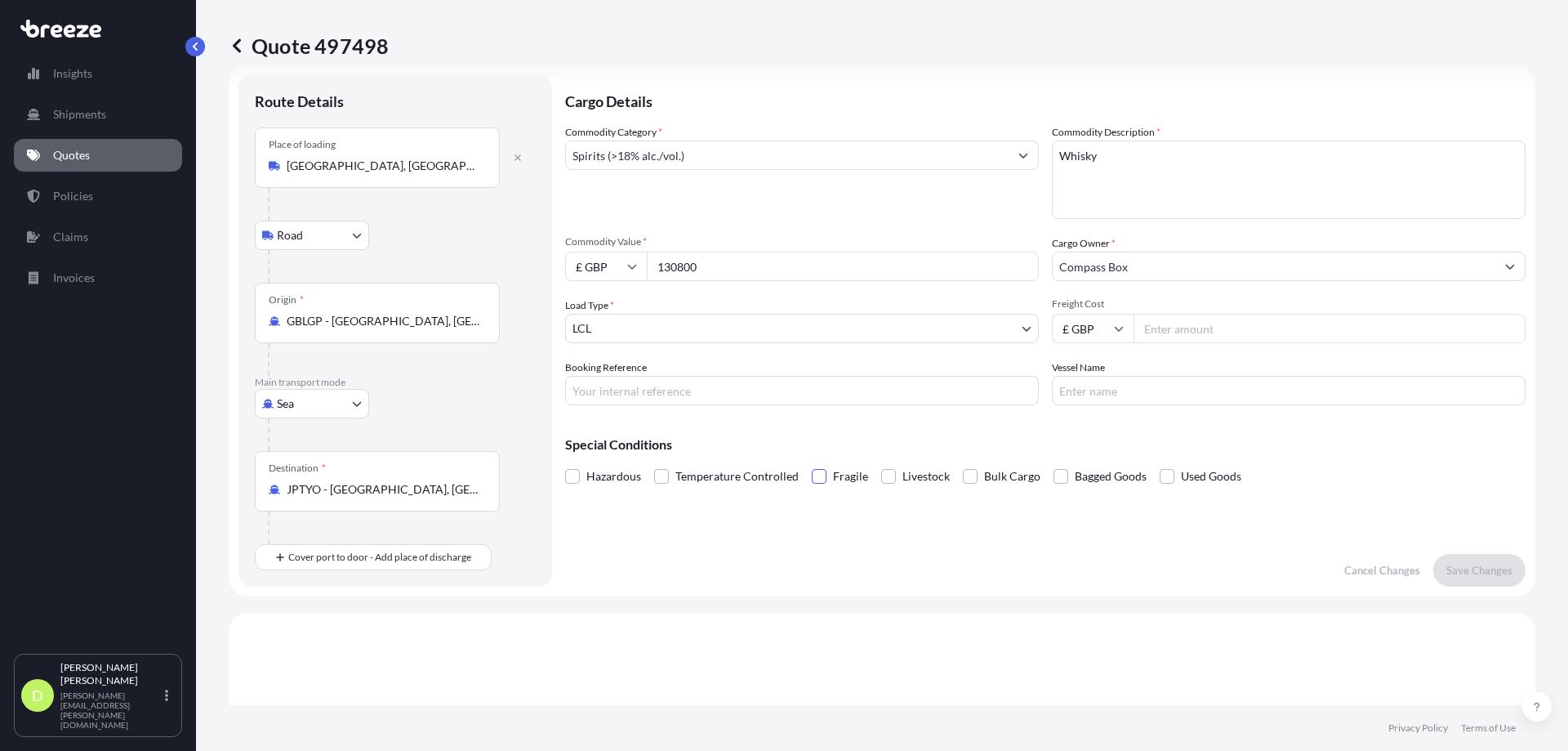
click at [821, 480] on span at bounding box center [819, 476] width 15 height 15
click at [812, 464] on input "Fragile" at bounding box center [812, 464] width 0 height 0
click at [351, 401] on body "Insights Shipments Quotes Policies Claims Invoices D [PERSON_NAME] [PERSON_NAME…" at bounding box center [784, 375] width 1568 height 751
click at [515, 482] on div "Destination * JPTYO - [GEOGRAPHIC_DATA], [GEOGRAPHIC_DATA]" at bounding box center [395, 497] width 281 height 93
click at [520, 473] on div "Destination * JPTYO - [GEOGRAPHIC_DATA], [GEOGRAPHIC_DATA]" at bounding box center [395, 497] width 281 height 93
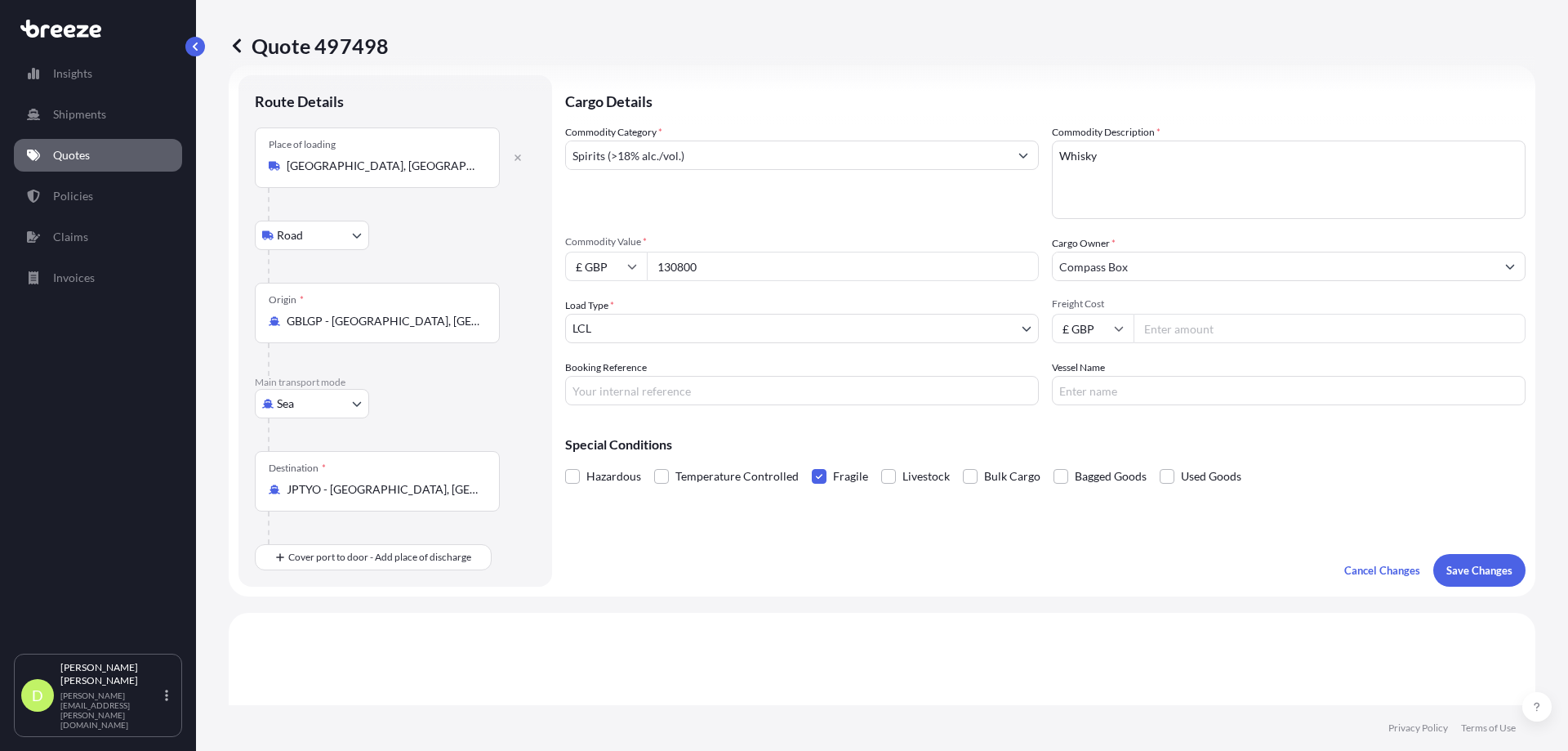
click at [235, 51] on icon at bounding box center [237, 46] width 16 height 16
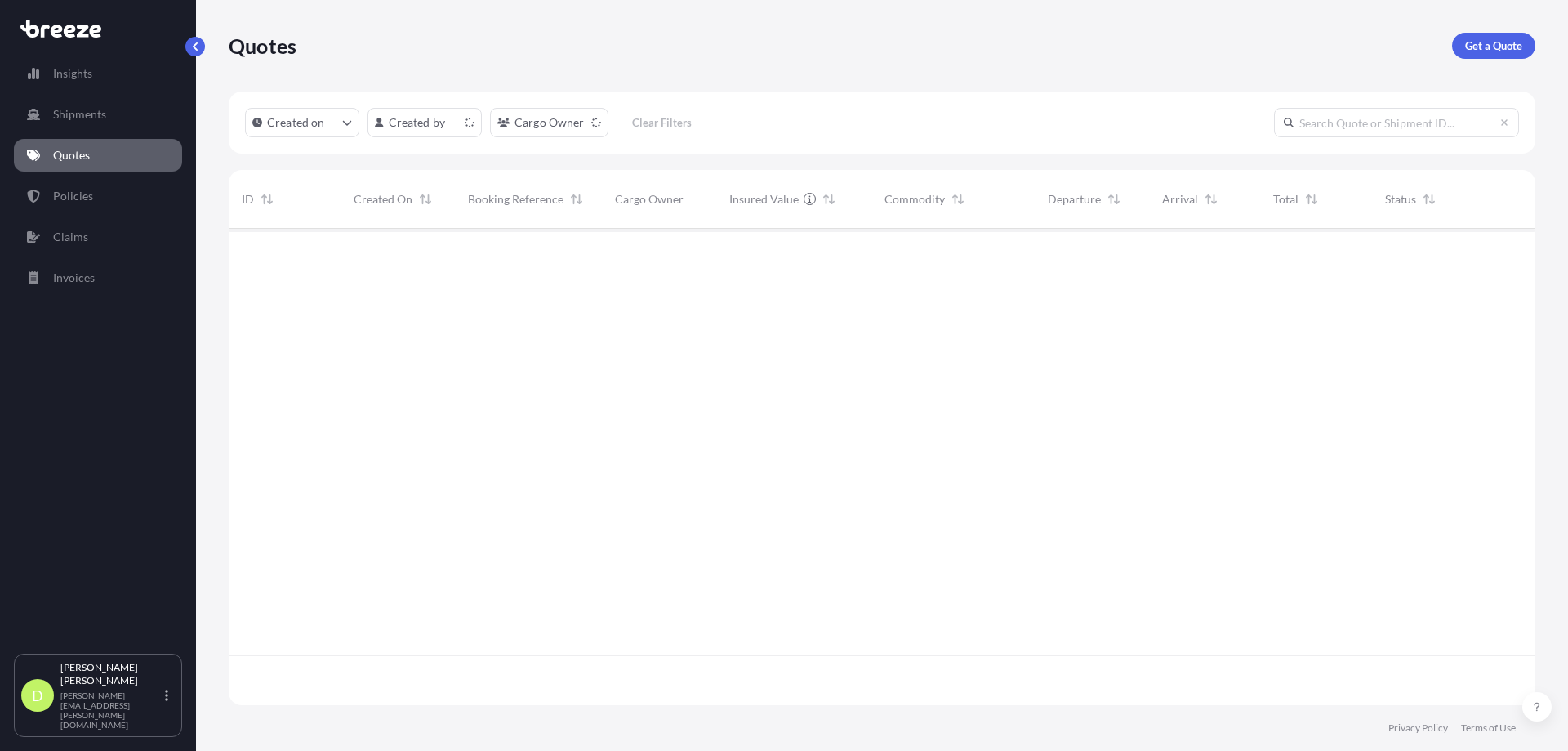
scroll to position [473, 1294]
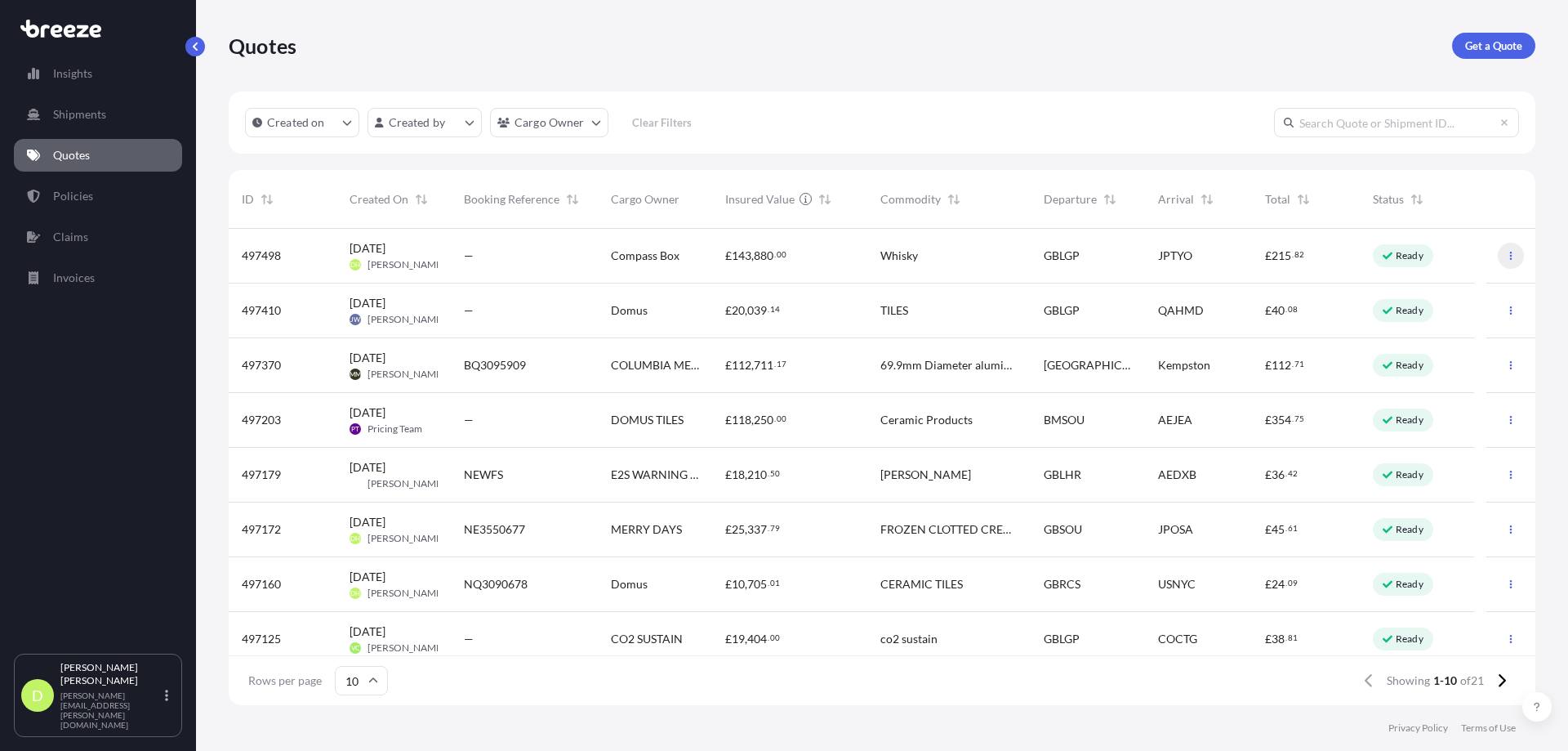
click at [1503, 257] on button "button" at bounding box center [1510, 256] width 26 height 26
click at [1458, 258] on link "Edit quote" at bounding box center [1426, 259] width 124 height 26
select select "Road"
select select "Sea"
select select "1"
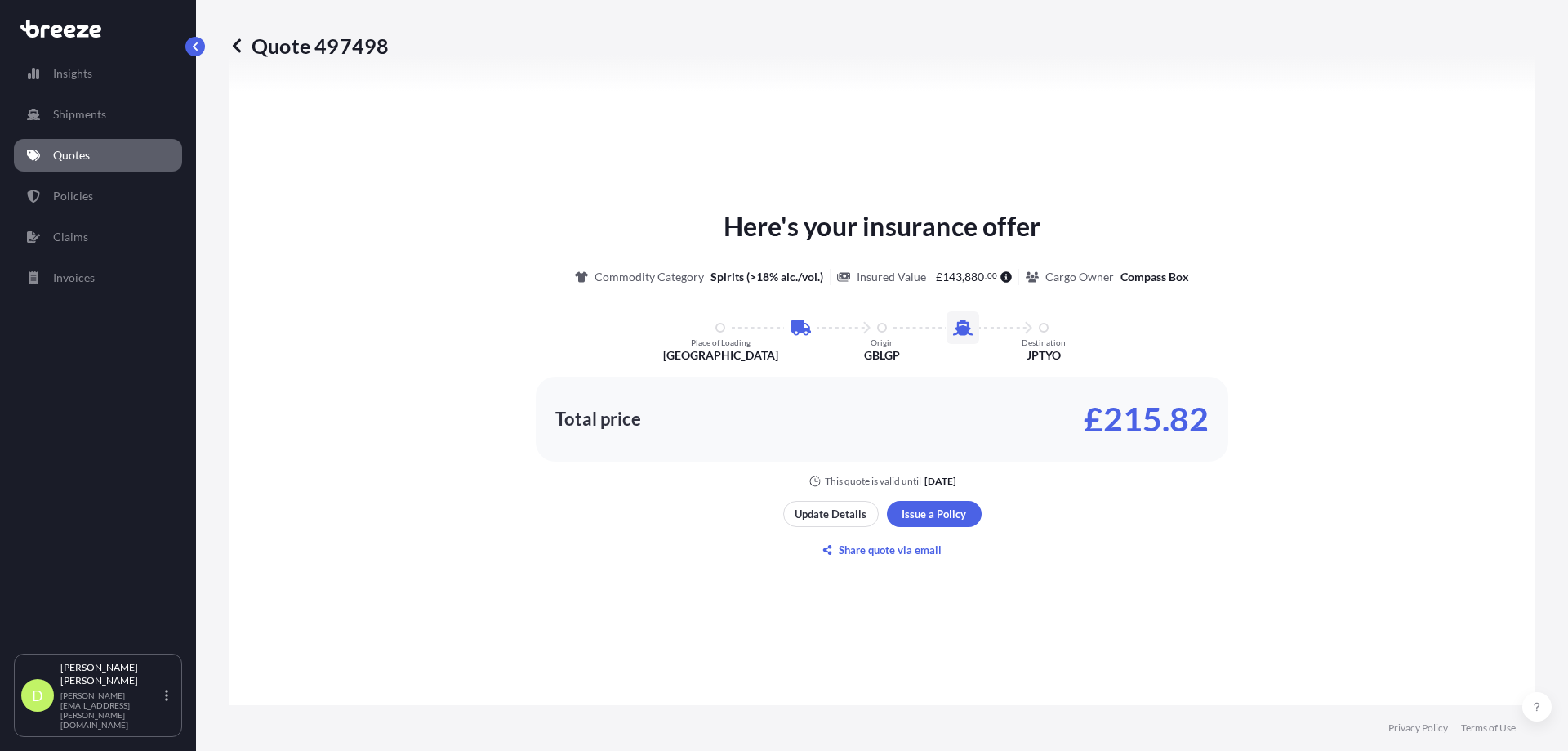
scroll to position [937, 0]
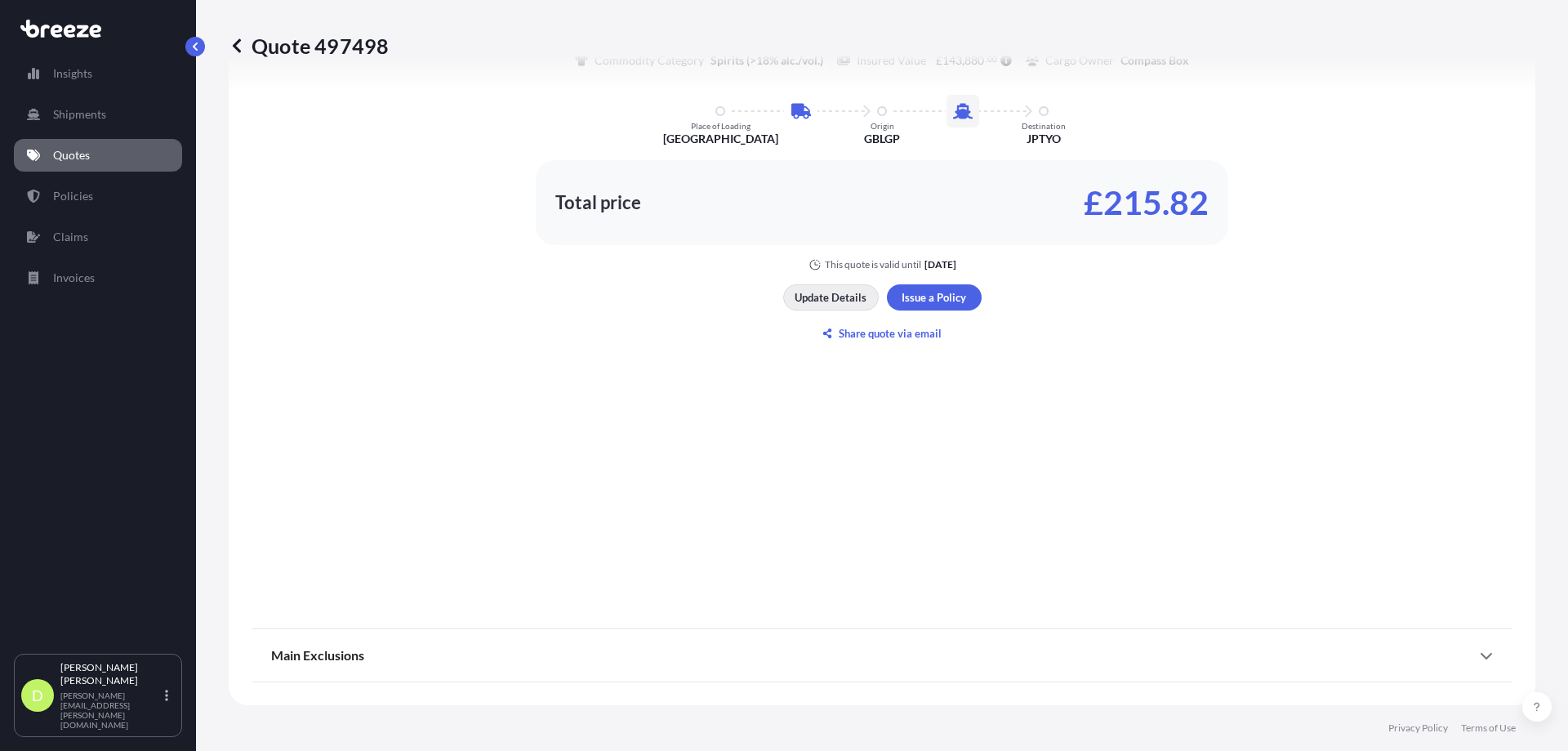
click at [843, 307] on button "Update Details" at bounding box center [830, 298] width 95 height 26
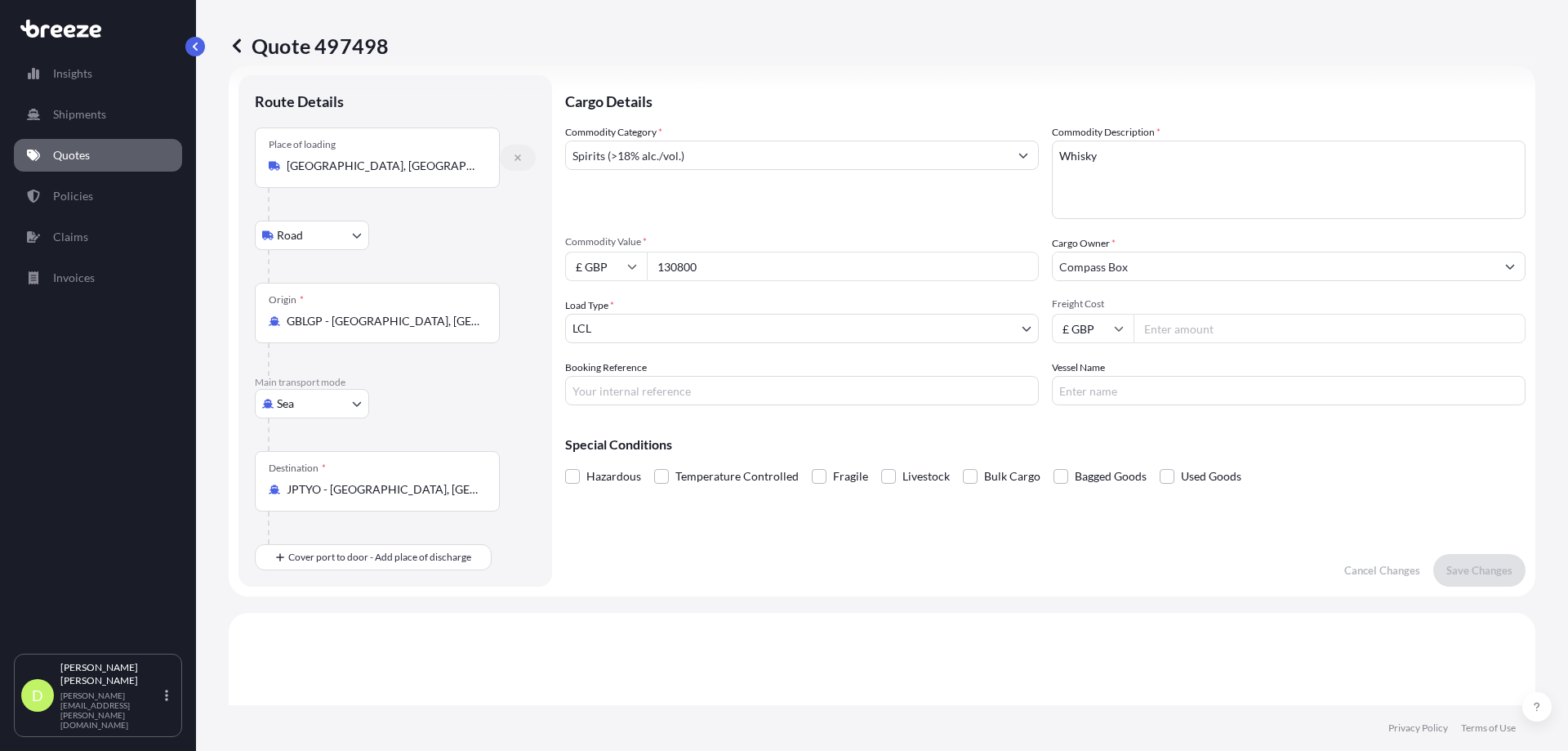
click at [518, 155] on icon "button" at bounding box center [518, 158] width 10 height 10
select select
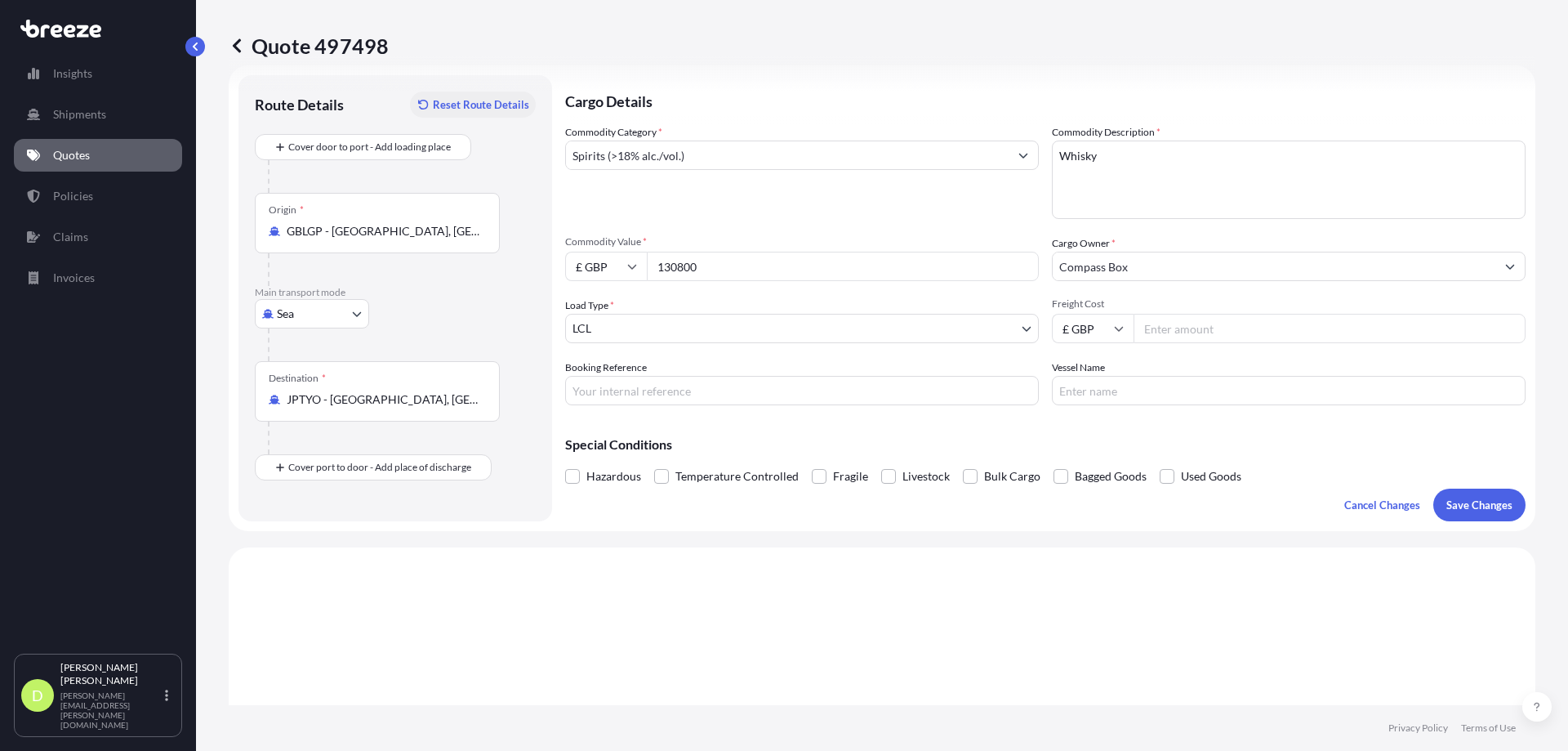
type input "[GEOGRAPHIC_DATA], [GEOGRAPHIC_DATA]"
select select "Road"
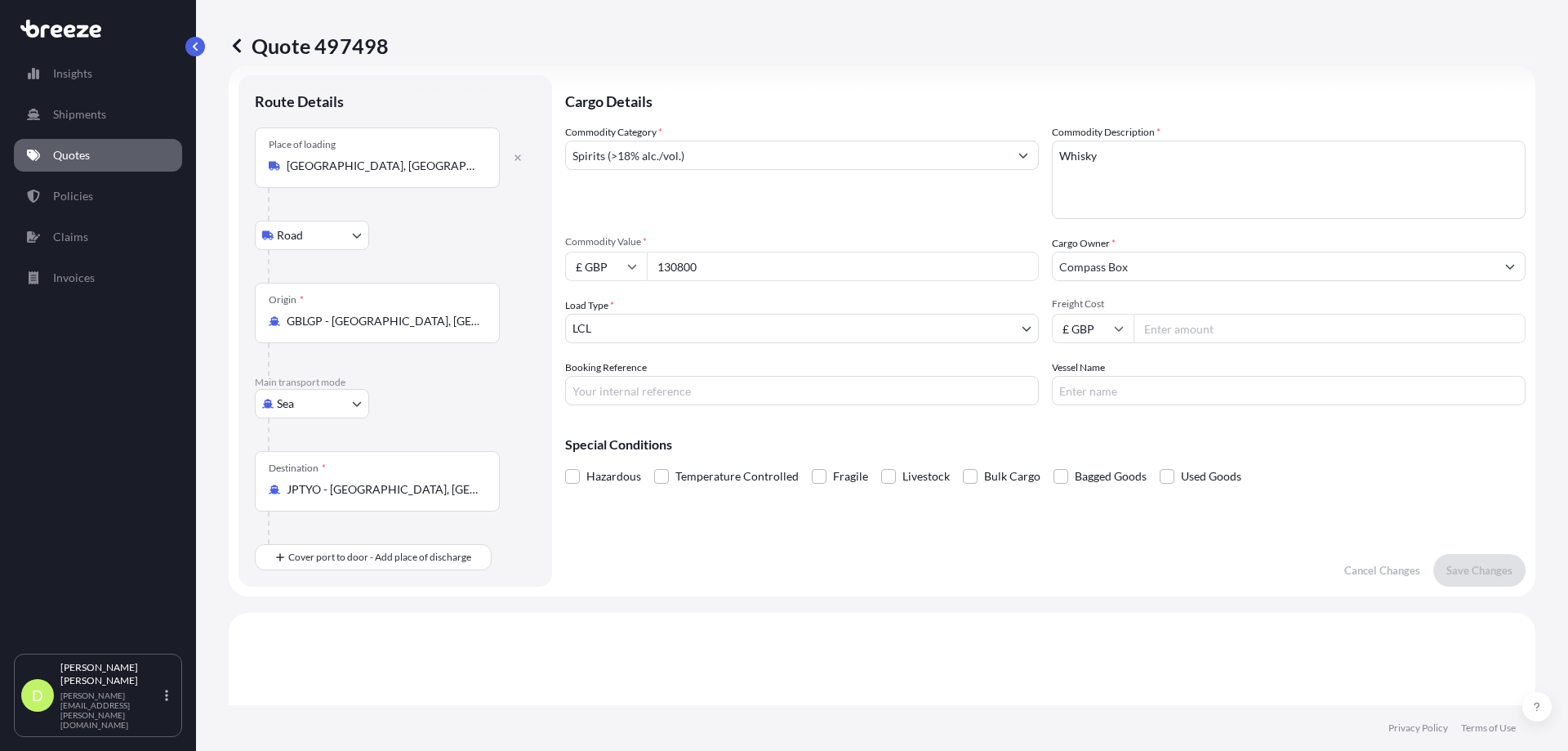
click at [337, 389] on body "Insights Shipments Quotes Policies Claims Invoices D [PERSON_NAME] [PERSON_NAME…" at bounding box center [784, 375] width 1568 height 751
click at [301, 508] on span "Road" at bounding box center [299, 505] width 26 height 16
select select "Road"
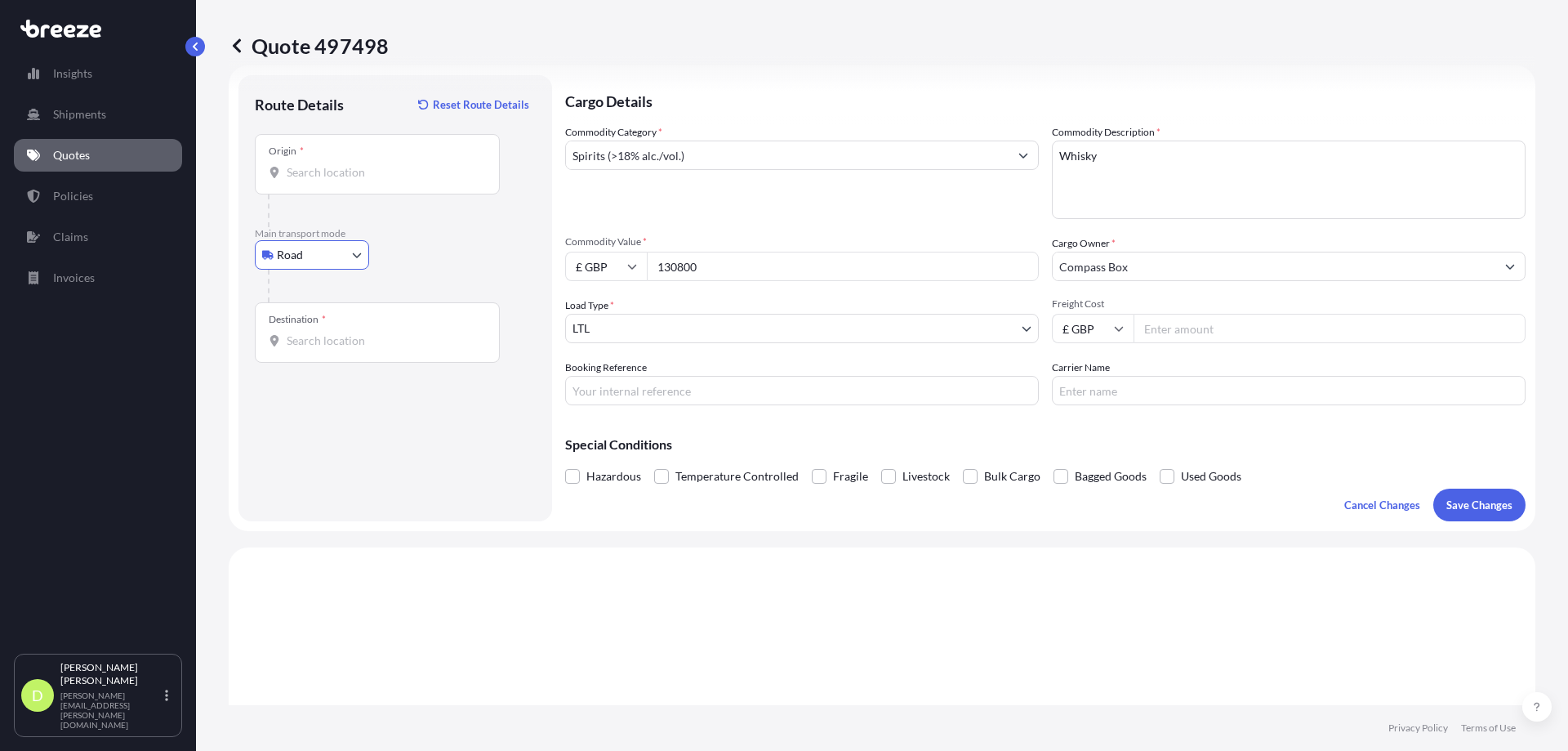
click at [340, 172] on input "Origin *" at bounding box center [383, 173] width 192 height 16
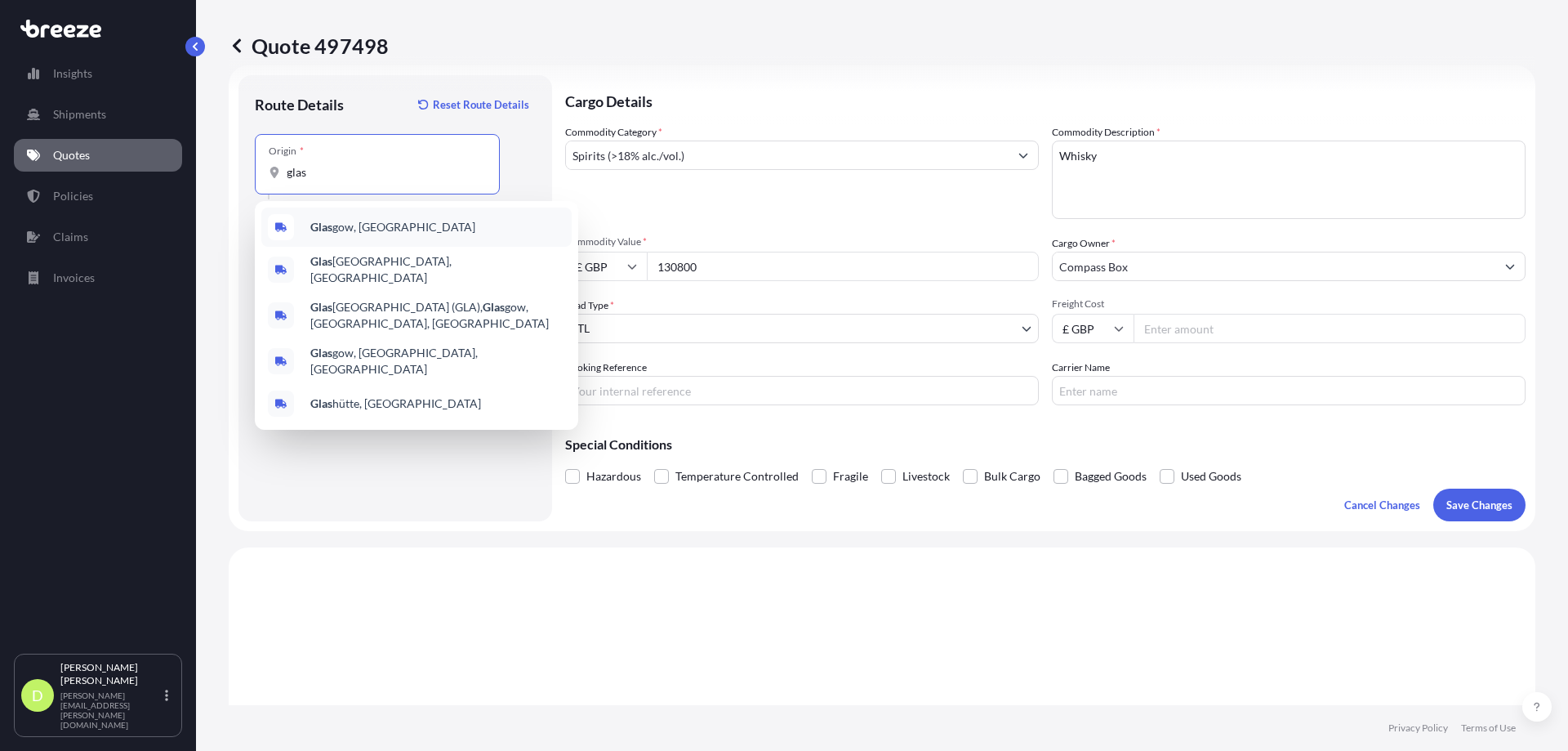
click at [345, 228] on span "Glas gow, [GEOGRAPHIC_DATA]" at bounding box center [392, 227] width 165 height 16
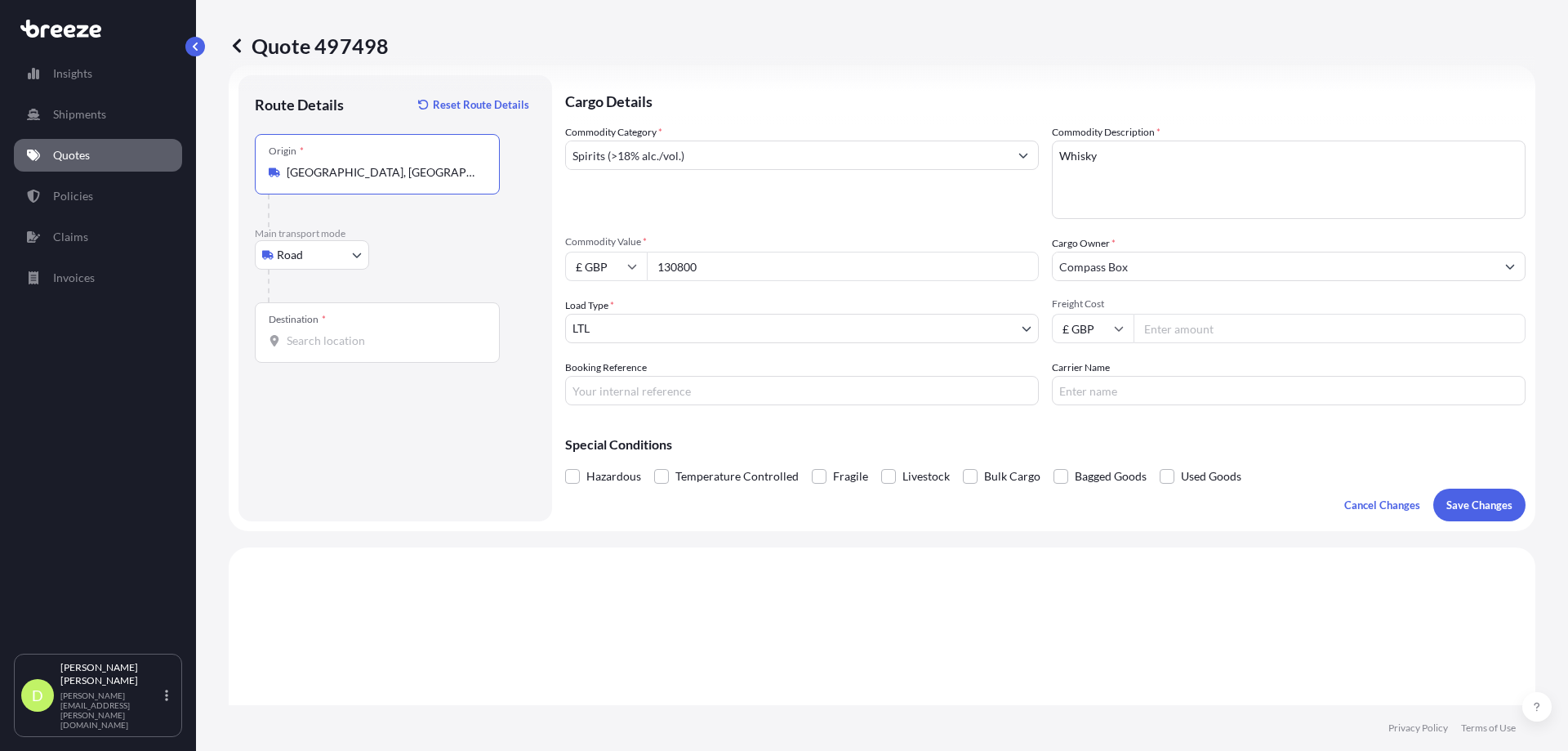
type input "[GEOGRAPHIC_DATA], [GEOGRAPHIC_DATA]"
click at [348, 336] on input "Destination *" at bounding box center [383, 341] width 192 height 16
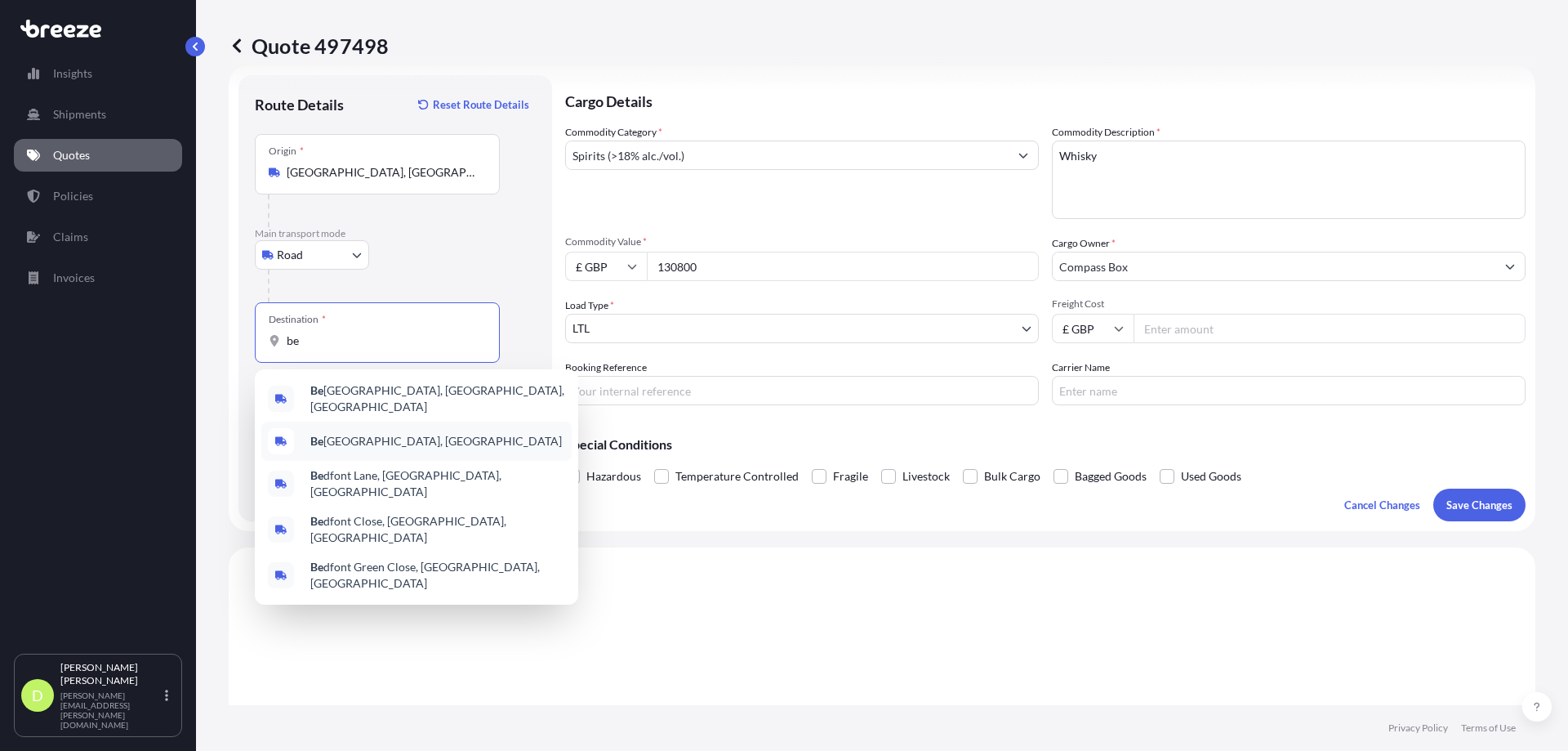
type input "b"
type input "s"
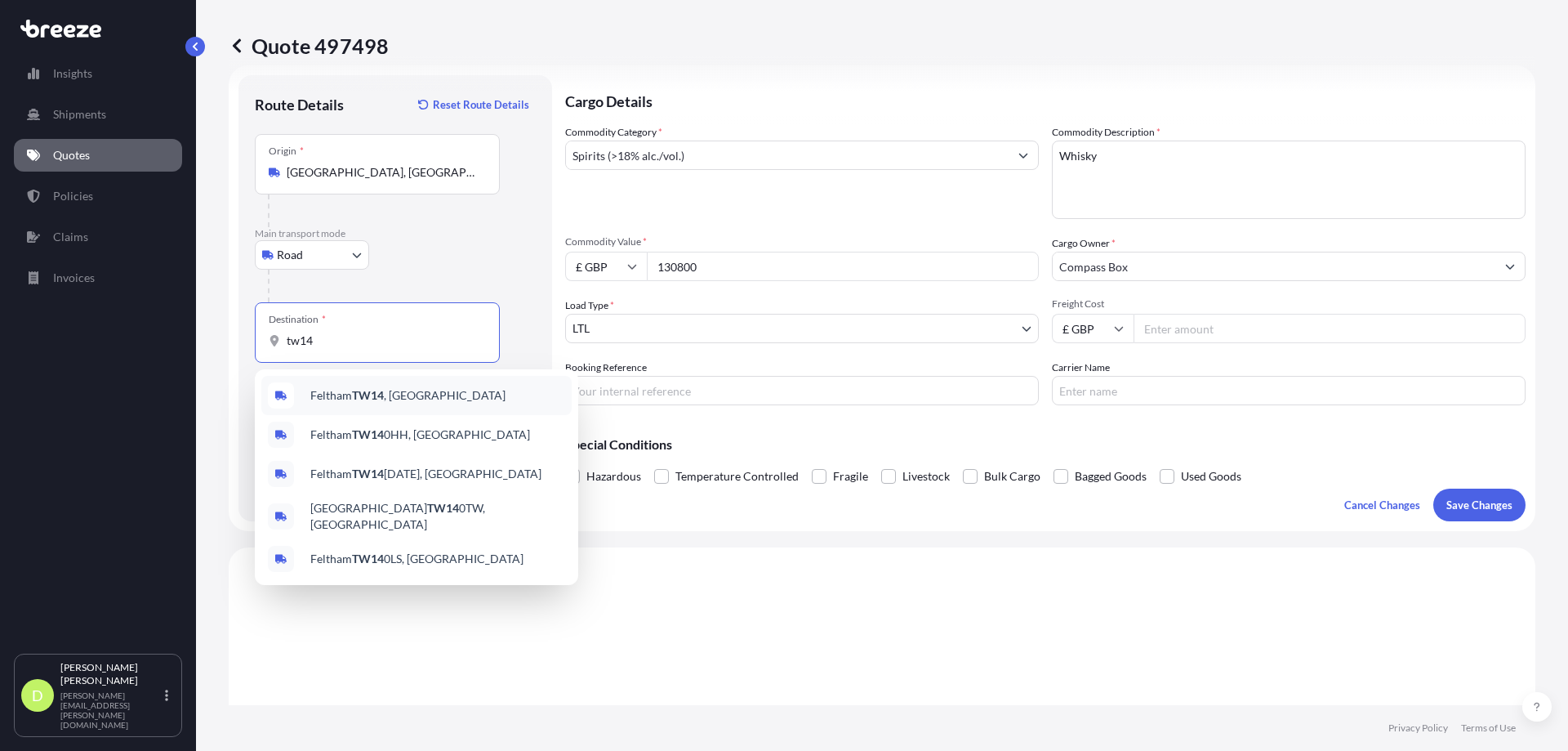
click at [417, 403] on div "Feltham TW14 , [GEOGRAPHIC_DATA]" at bounding box center [416, 396] width 310 height 39
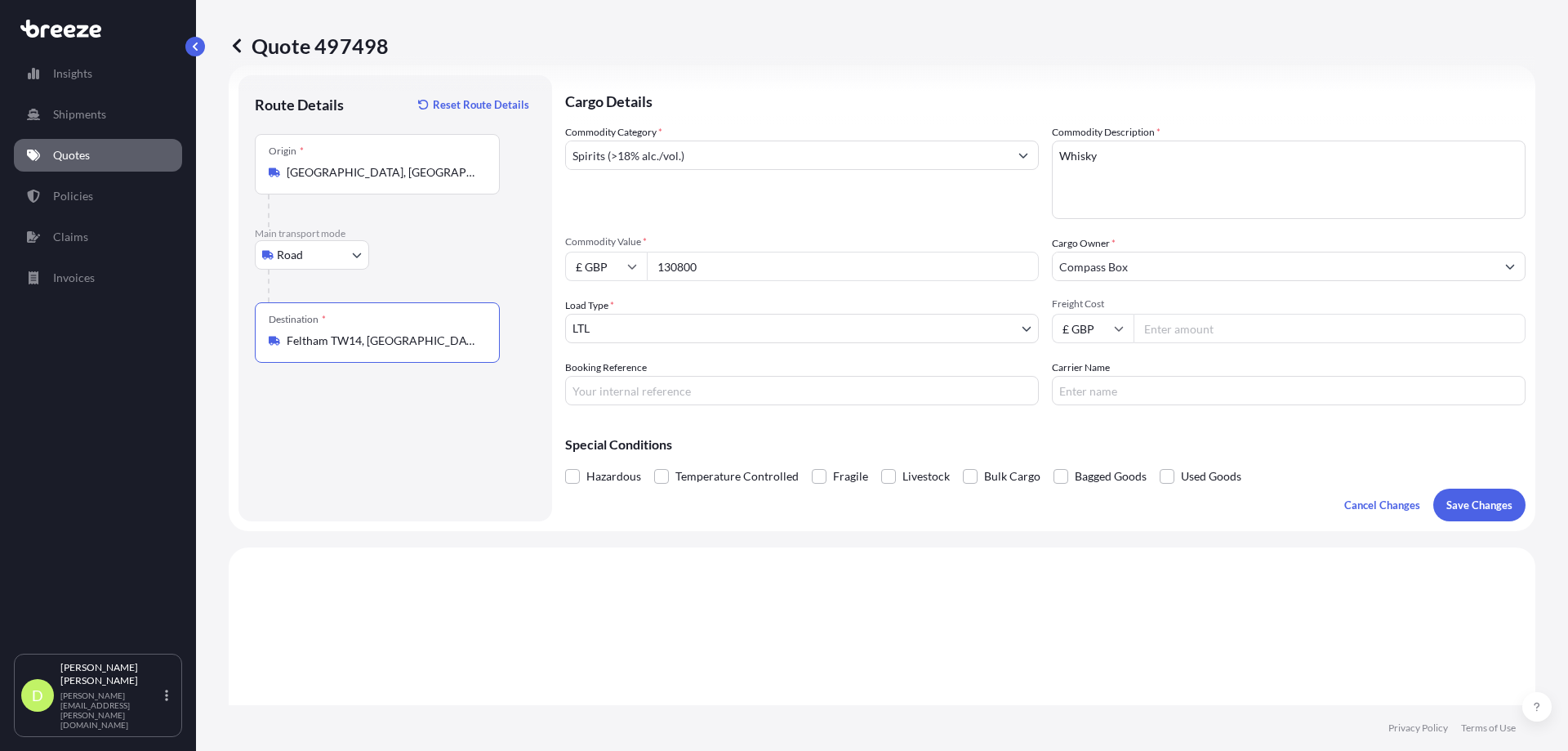
type input "Feltham TW14, [GEOGRAPHIC_DATA]"
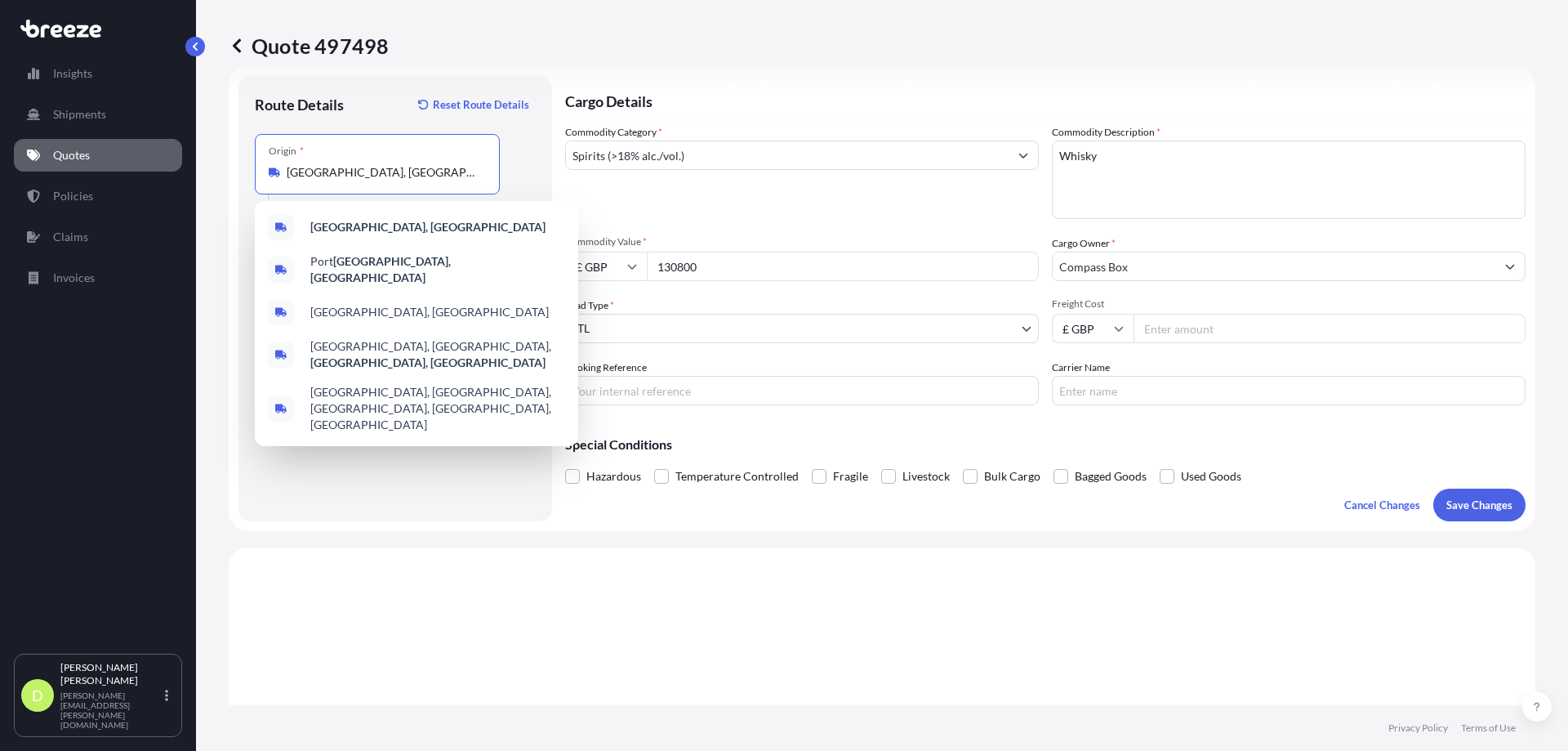
click at [368, 174] on input "[GEOGRAPHIC_DATA], [GEOGRAPHIC_DATA]" at bounding box center [383, 173] width 192 height 16
drag, startPoint x: 337, startPoint y: 176, endPoint x: 261, endPoint y: 180, distance: 76.1
click at [272, 178] on div "[GEOGRAPHIC_DATA], [GEOGRAPHIC_DATA]" at bounding box center [377, 173] width 217 height 16
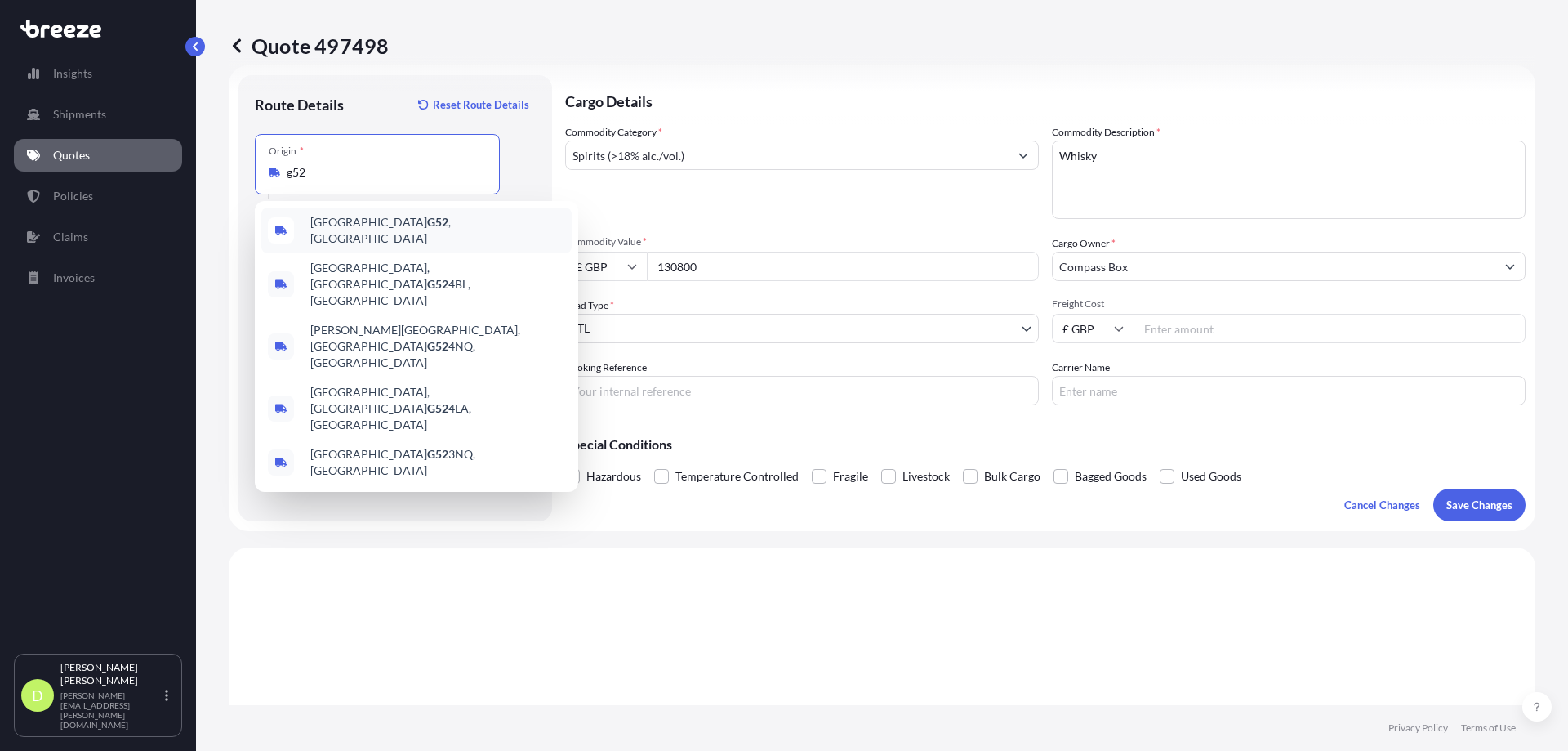
click at [344, 234] on span "Glasgow G52 , [GEOGRAPHIC_DATA]" at bounding box center [437, 230] width 255 height 33
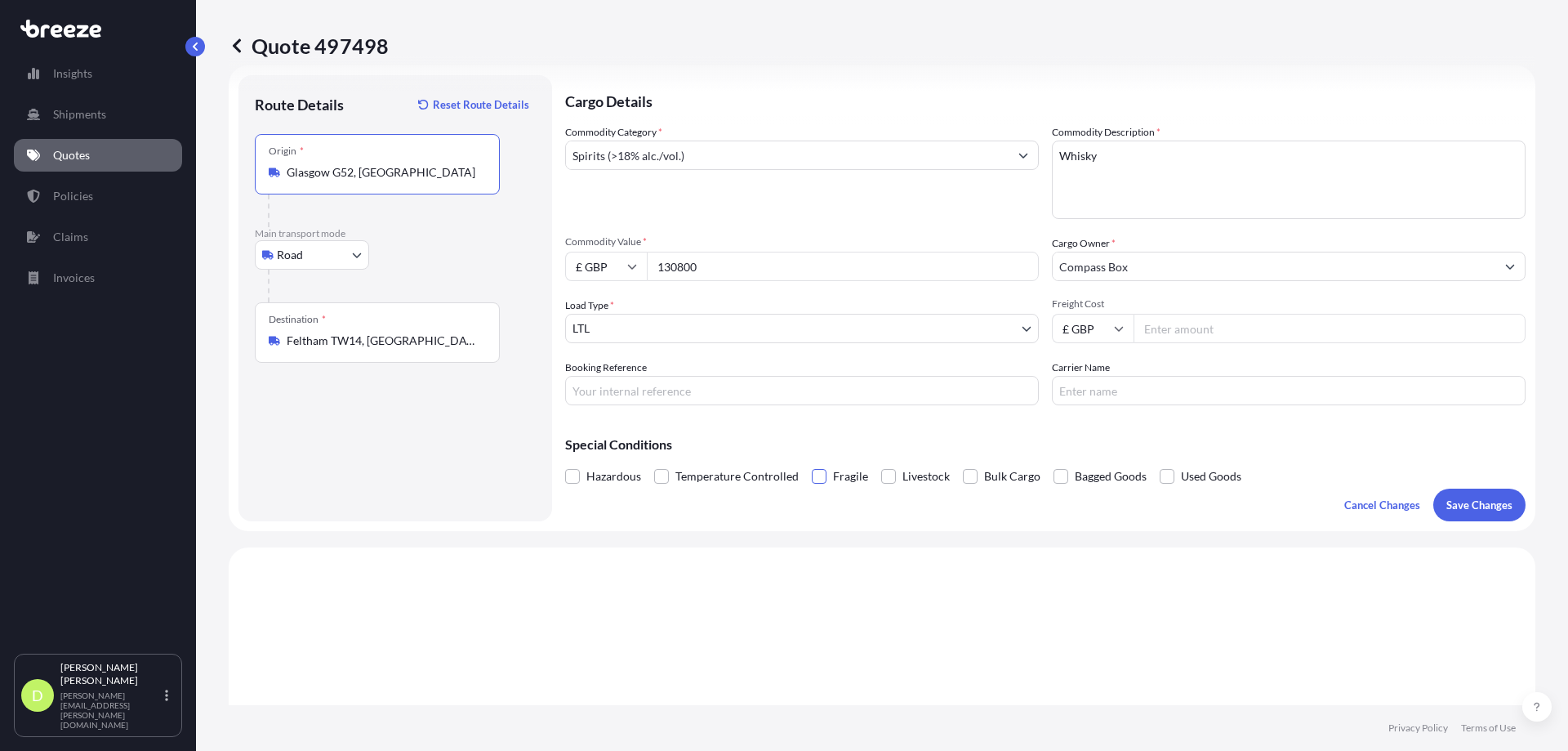
type input "Glasgow G52, [GEOGRAPHIC_DATA]"
click at [816, 477] on span at bounding box center [819, 476] width 15 height 15
click at [812, 464] on input "Fragile" at bounding box center [812, 464] width 0 height 0
click at [1464, 515] on button "Save Changes" at bounding box center [1479, 505] width 92 height 33
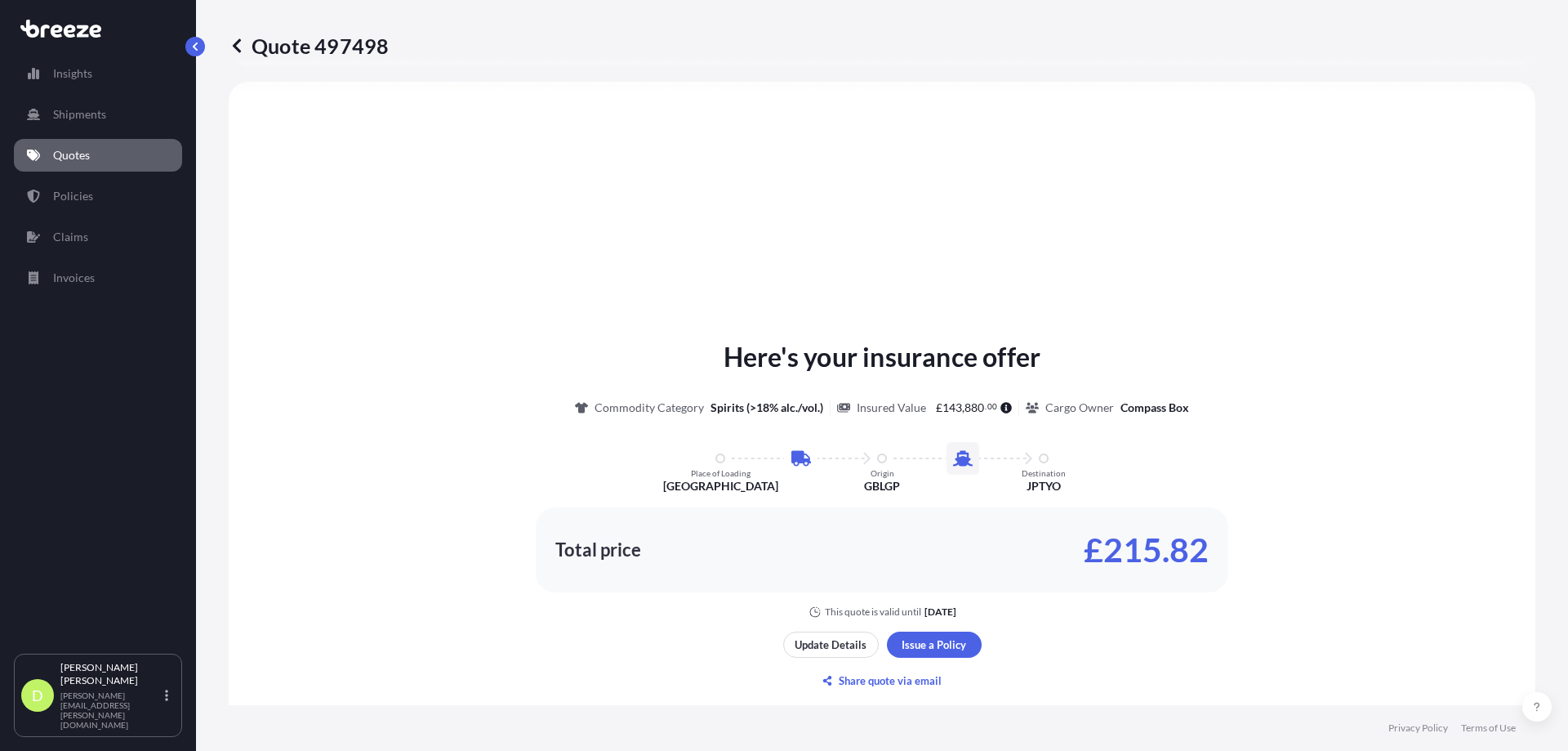
select select "Road"
select select "1"
click at [840, 646] on p "Update Details" at bounding box center [830, 645] width 72 height 16
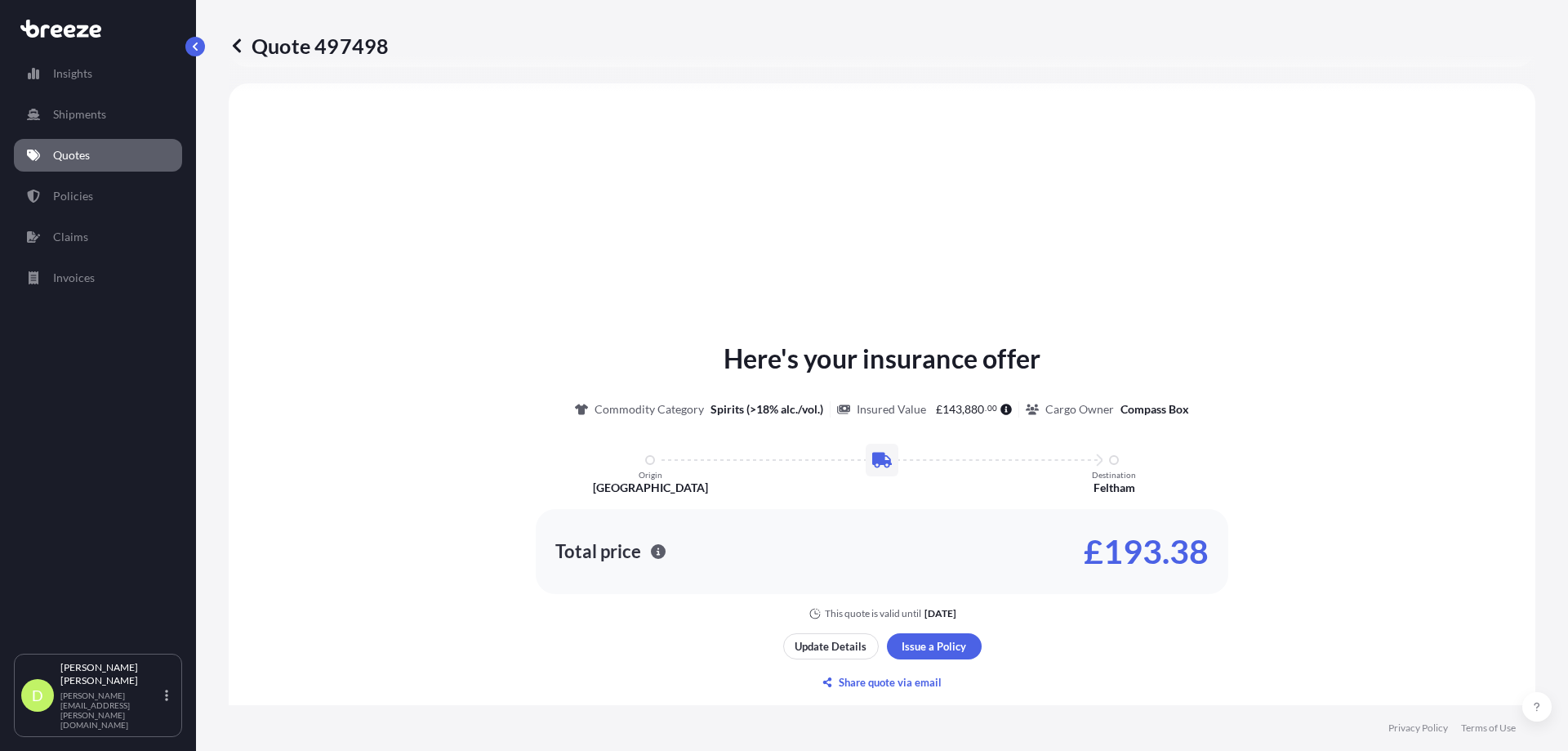
scroll to position [654, 0]
